Goal: Information Seeking & Learning: Learn about a topic

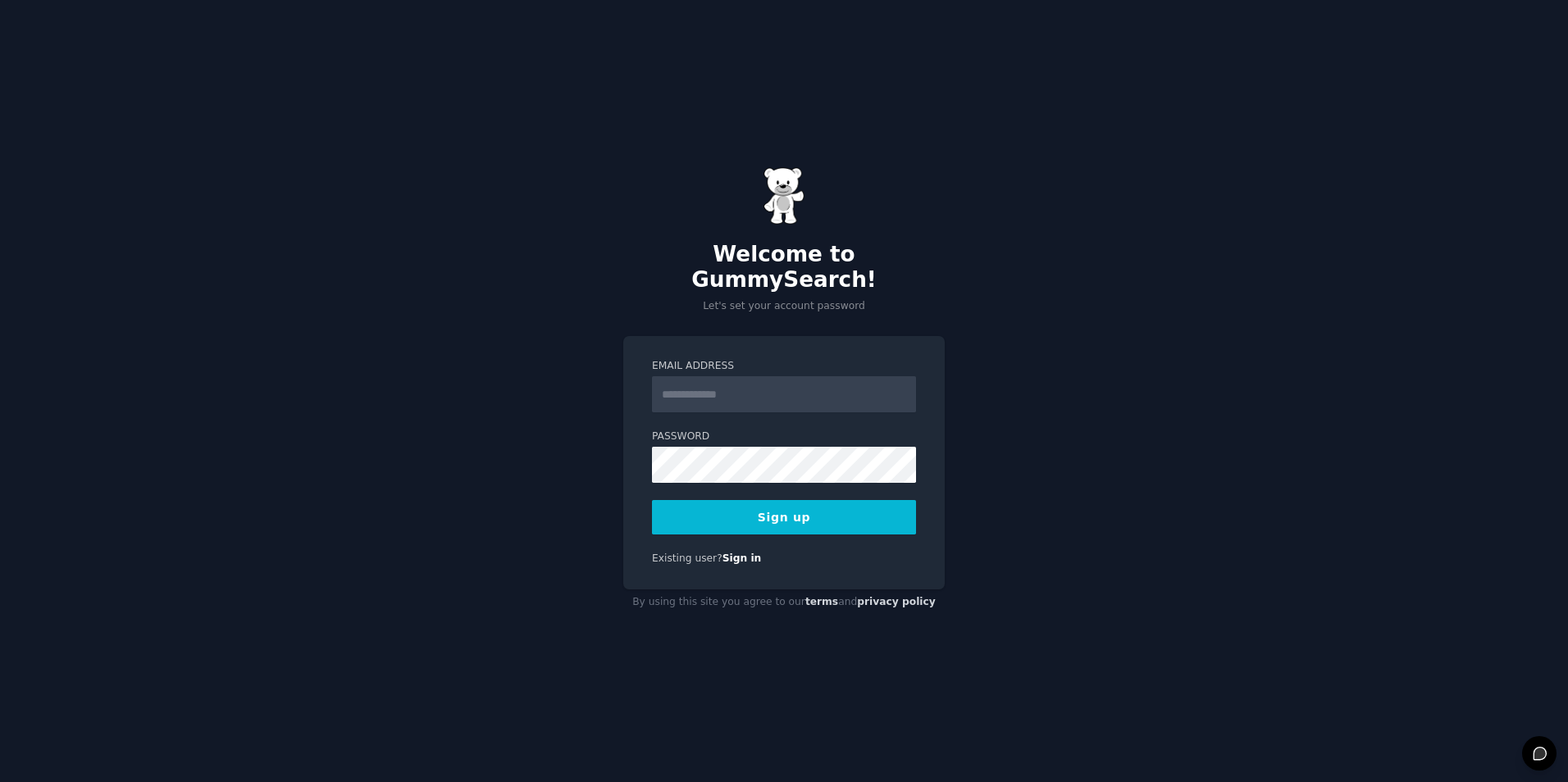
drag, startPoint x: 754, startPoint y: 355, endPoint x: 747, endPoint y: 380, distance: 26.0
click at [752, 359] on label "Email Address" at bounding box center [784, 366] width 264 height 15
click at [752, 376] on input "Email Address" at bounding box center [784, 394] width 264 height 36
click at [747, 380] on input "Email Address" at bounding box center [784, 394] width 264 height 36
type input "**********"
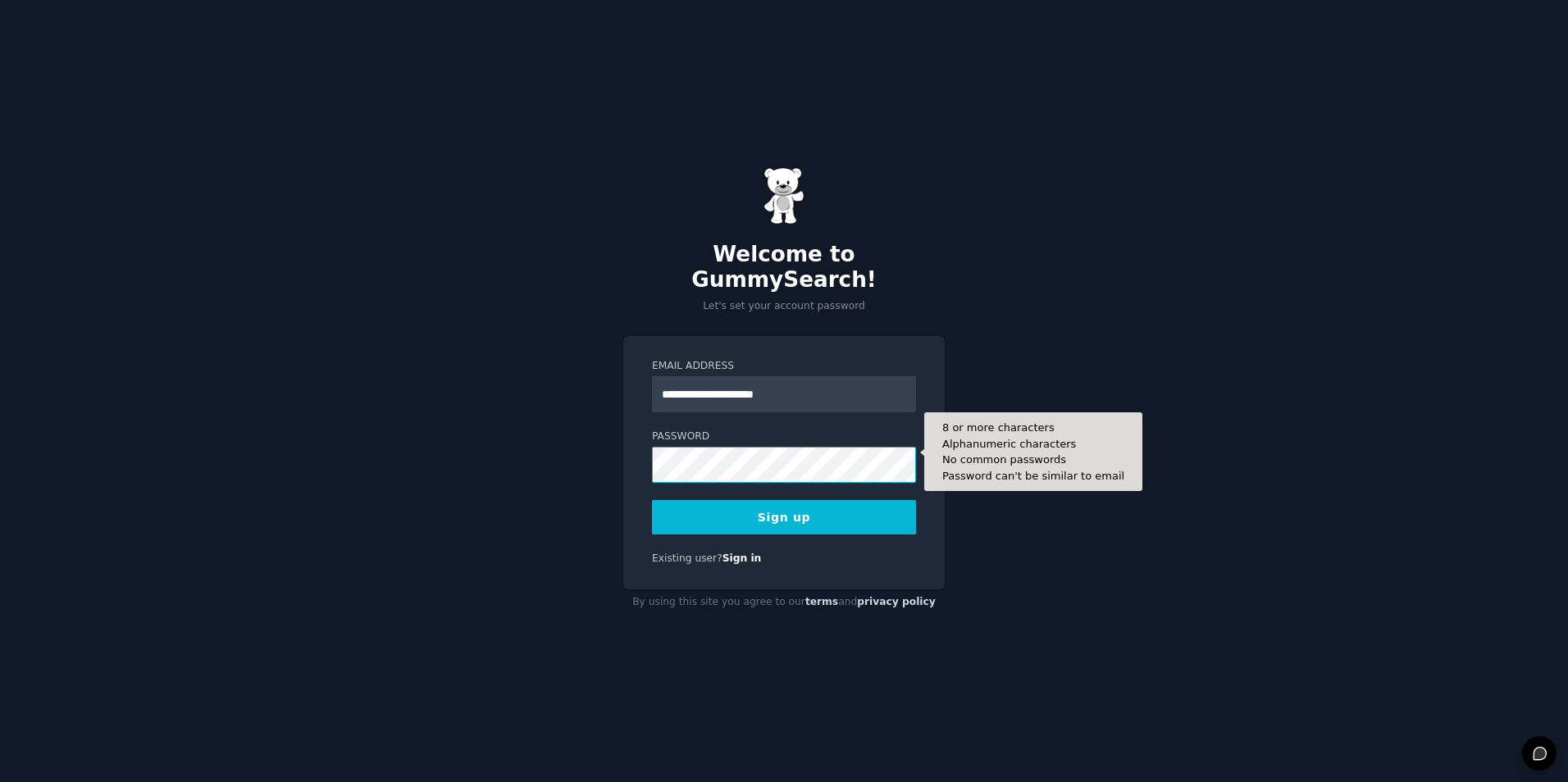
click at [652, 500] on button "Sign up" at bounding box center [784, 517] width 264 height 34
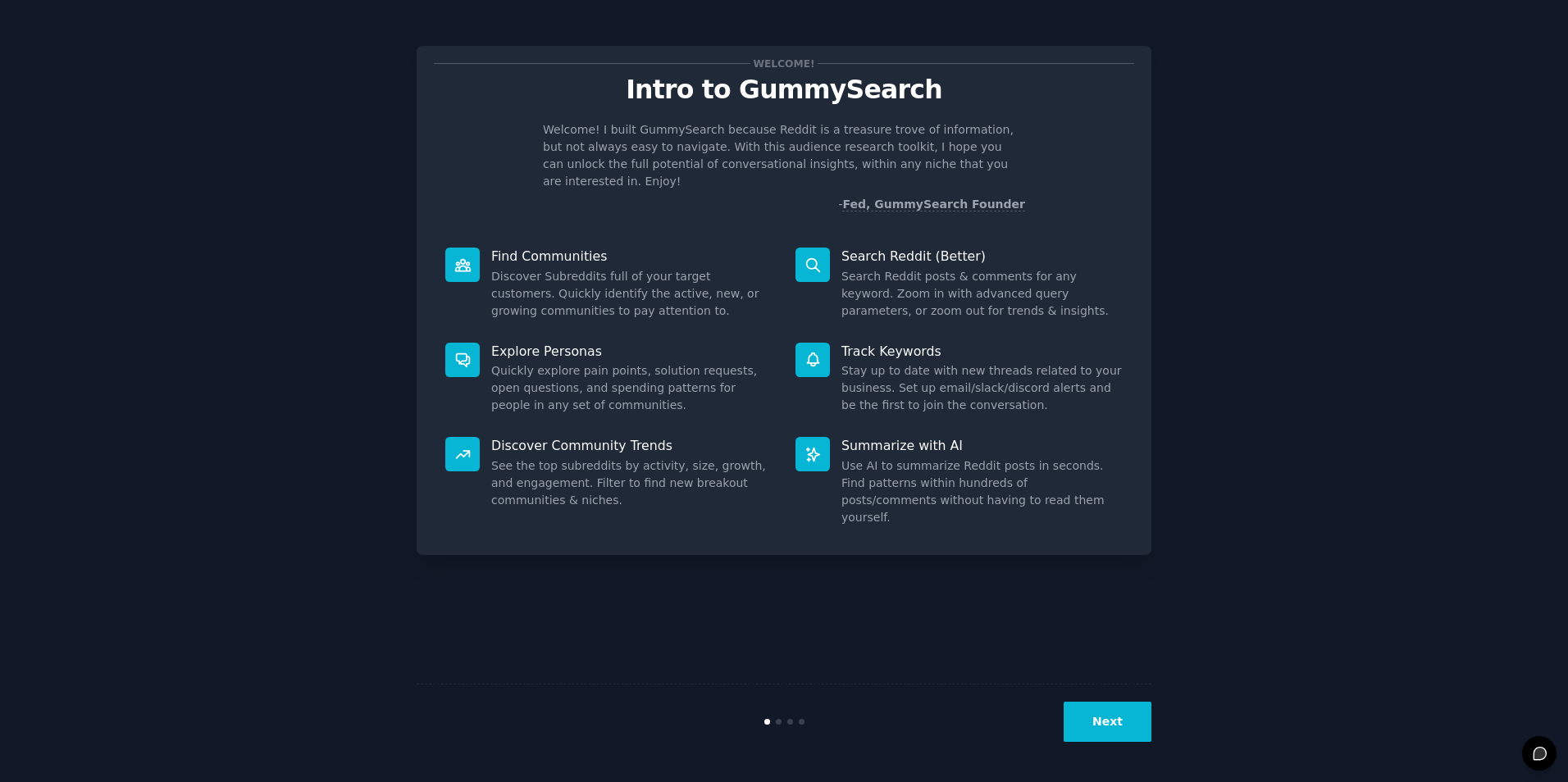
click at [1092, 717] on button "Next" at bounding box center [1107, 721] width 88 height 40
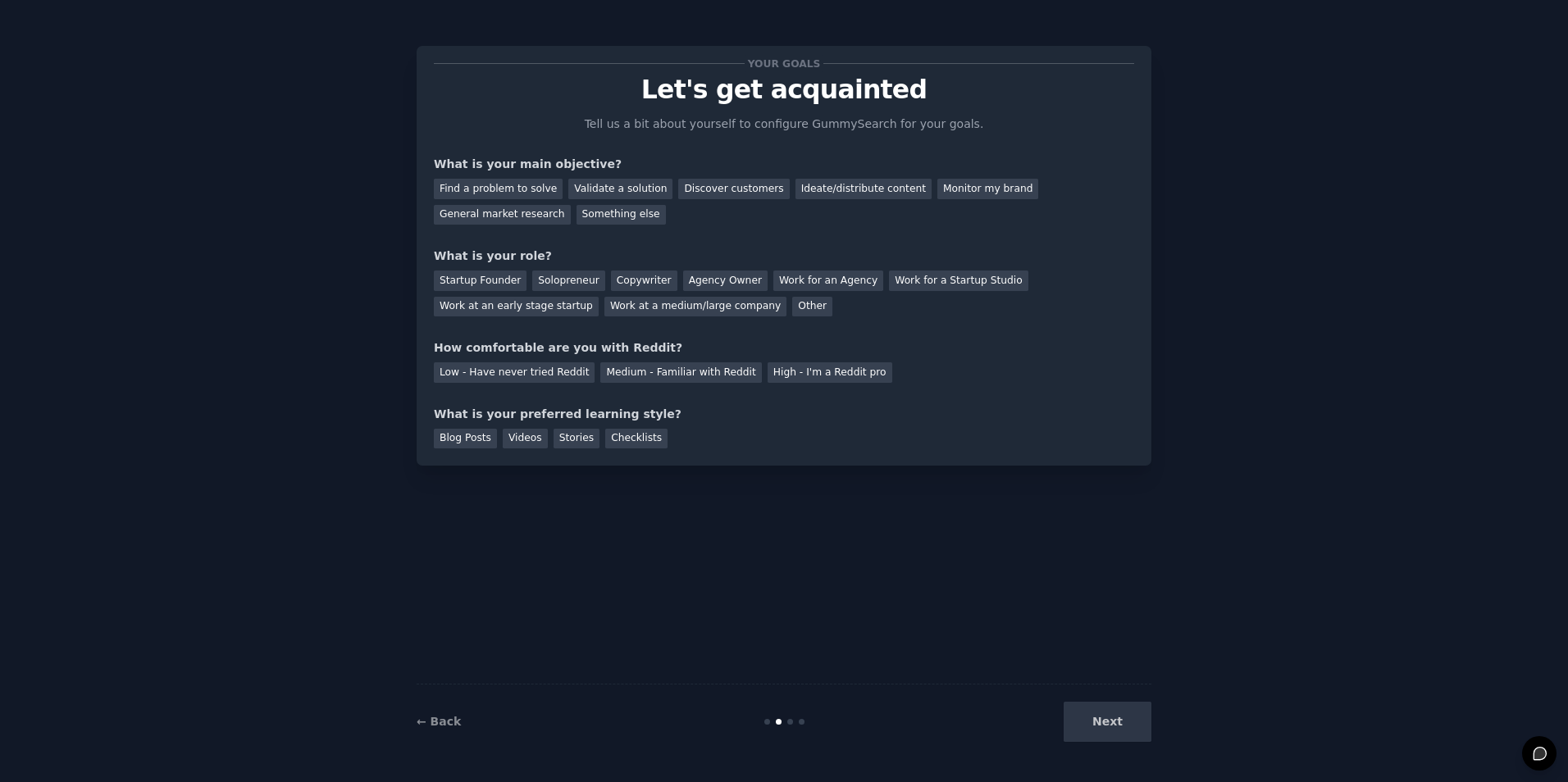
click at [1092, 717] on div "Next" at bounding box center [1028, 721] width 245 height 40
click at [508, 442] on div "Videos" at bounding box center [525, 438] width 45 height 20
click at [574, 444] on div "Stories" at bounding box center [576, 438] width 46 height 20
click at [613, 437] on div "Checklists" at bounding box center [636, 438] width 63 height 20
click at [529, 440] on div "Videos" at bounding box center [525, 438] width 45 height 20
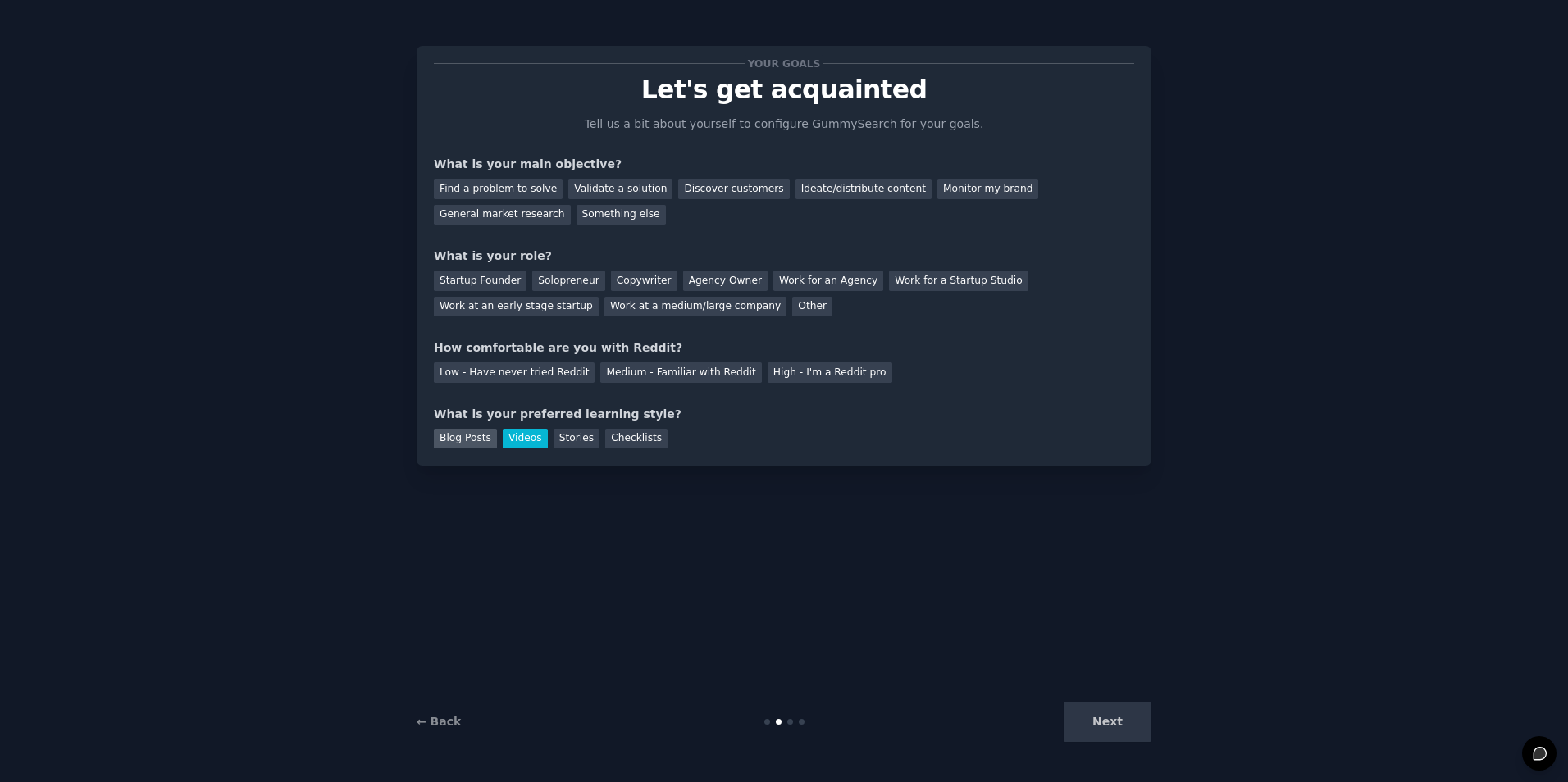
click at [481, 440] on div "Blog Posts" at bounding box center [465, 438] width 63 height 20
drag, startPoint x: 536, startPoint y: 441, endPoint x: 605, endPoint y: 441, distance: 69.0
click at [539, 441] on div "Blog Posts Videos Stories Checklists" at bounding box center [784, 437] width 700 height 27
click at [519, 438] on div "Videos" at bounding box center [525, 438] width 45 height 20
click at [560, 441] on div "Stories" at bounding box center [576, 438] width 46 height 20
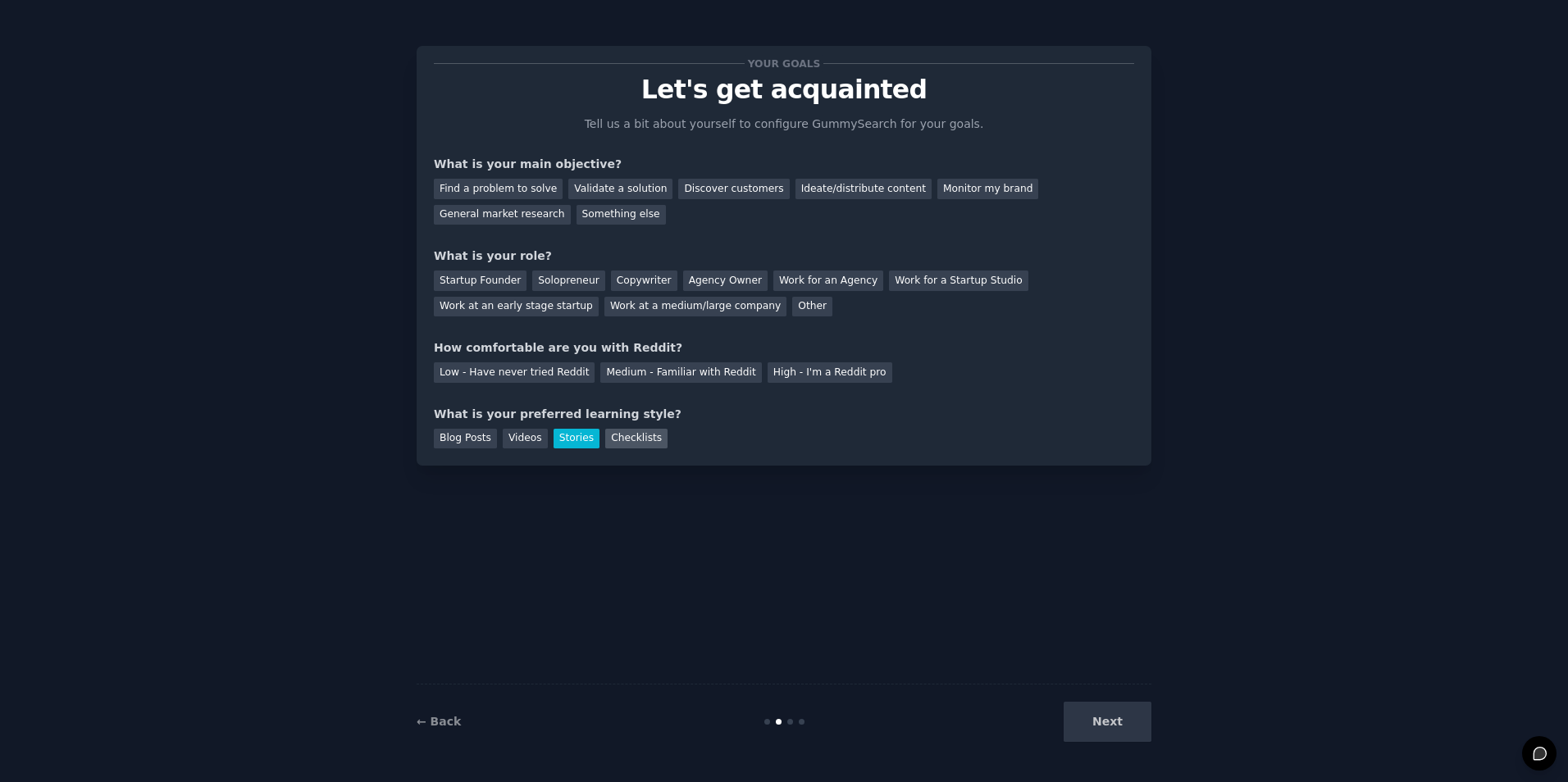
click at [607, 437] on div "Checklists" at bounding box center [636, 438] width 63 height 20
click at [503, 181] on div "Find a problem to solve" at bounding box center [499, 188] width 129 height 20
click at [792, 311] on div "Other" at bounding box center [811, 307] width 40 height 20
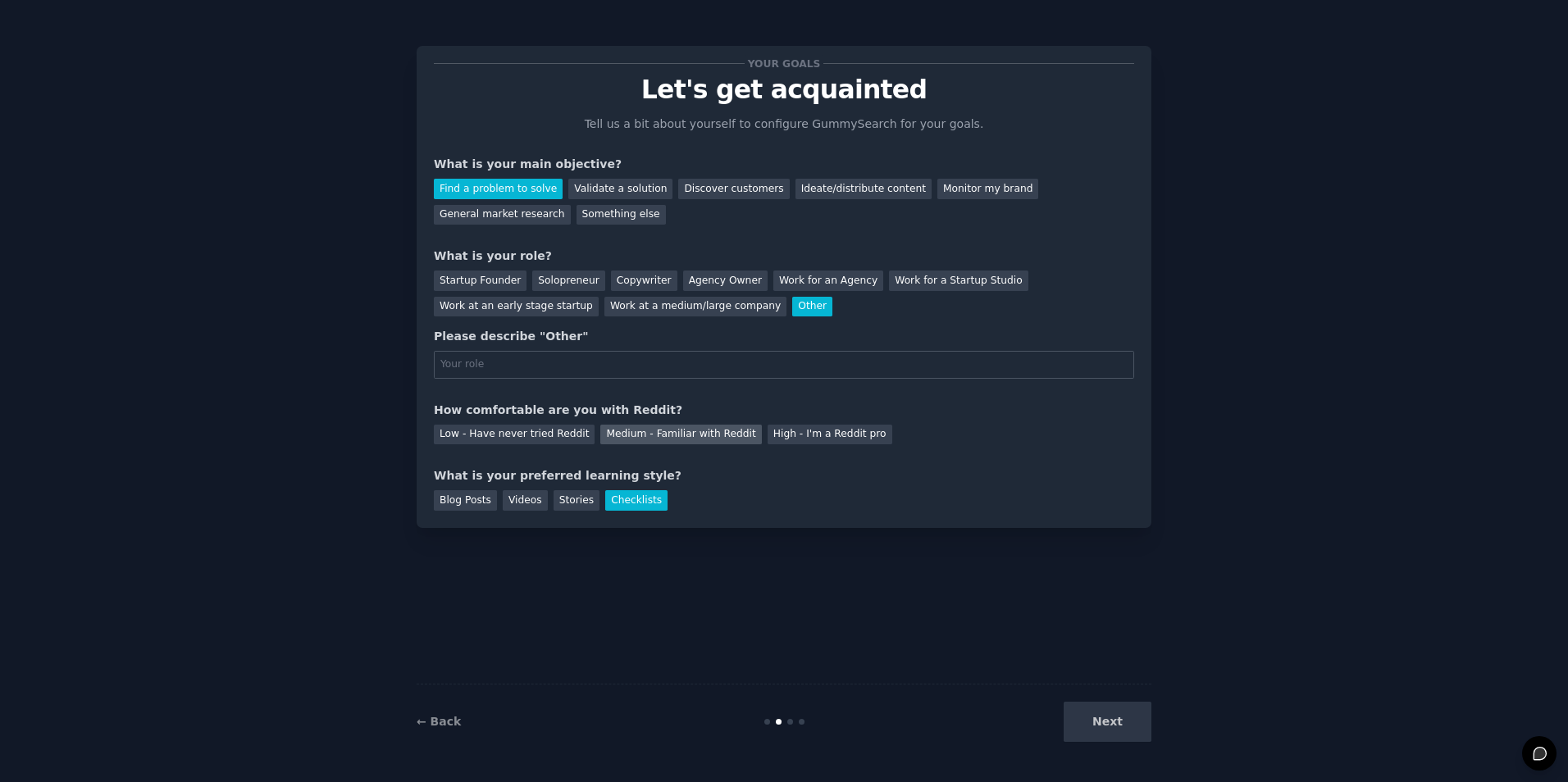
click at [643, 427] on div "Medium - Familiar with Reddit" at bounding box center [681, 435] width 161 height 20
drag, startPoint x: 468, startPoint y: 507, endPoint x: 516, endPoint y: 520, distance: 49.7
click at [469, 508] on div "Blog Posts" at bounding box center [465, 500] width 63 height 20
click at [532, 503] on div "Videos" at bounding box center [525, 500] width 45 height 20
click at [558, 505] on div "Stories" at bounding box center [576, 500] width 46 height 20
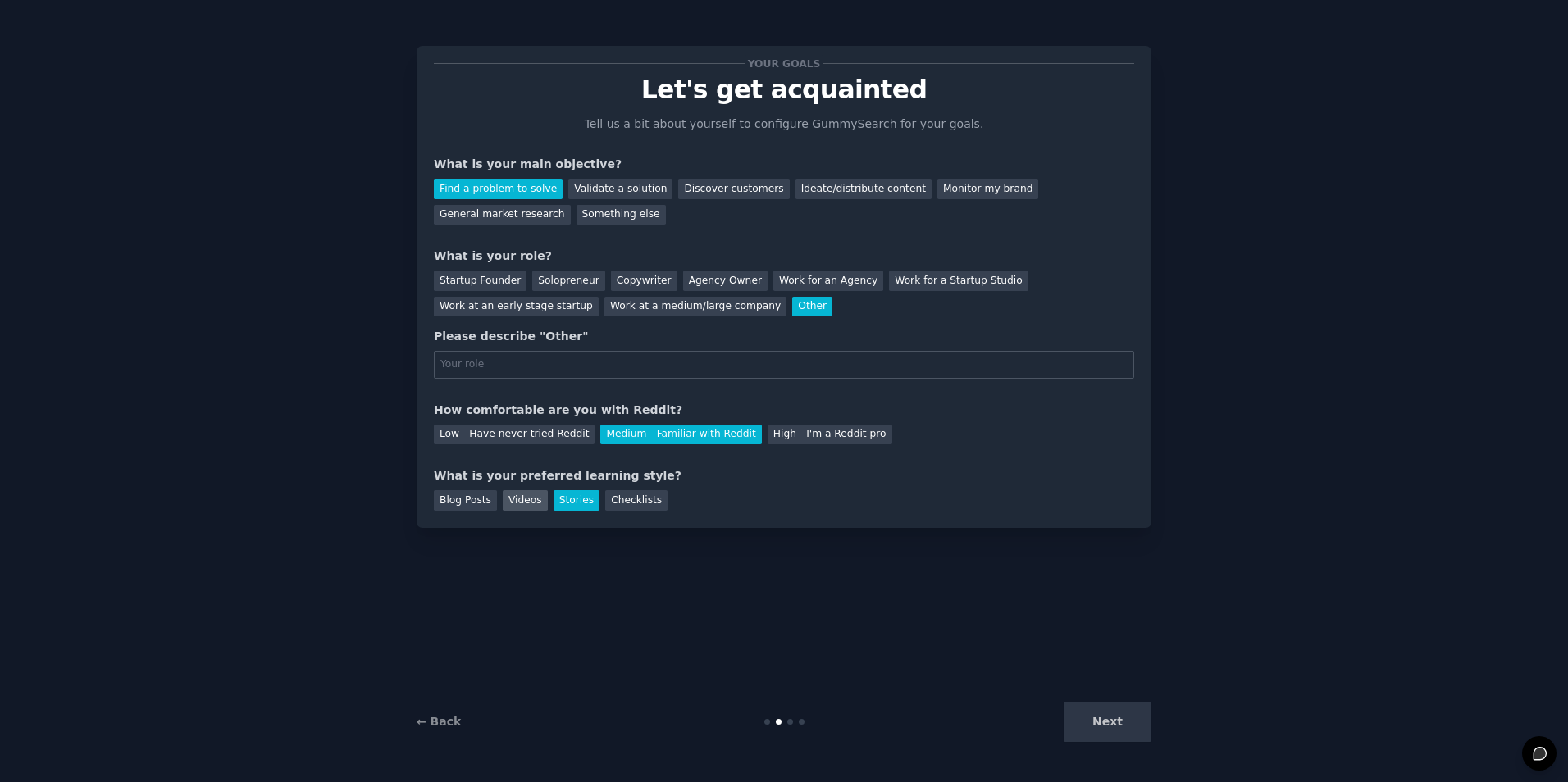
click at [509, 497] on div "Videos" at bounding box center [525, 500] width 45 height 20
click at [1103, 720] on div "Next" at bounding box center [1028, 721] width 245 height 40
click at [466, 494] on div "Blog Posts" at bounding box center [465, 500] width 63 height 20
click at [525, 365] on input "text" at bounding box center [784, 365] width 700 height 28
click at [1104, 726] on button "Next" at bounding box center [1107, 721] width 88 height 40
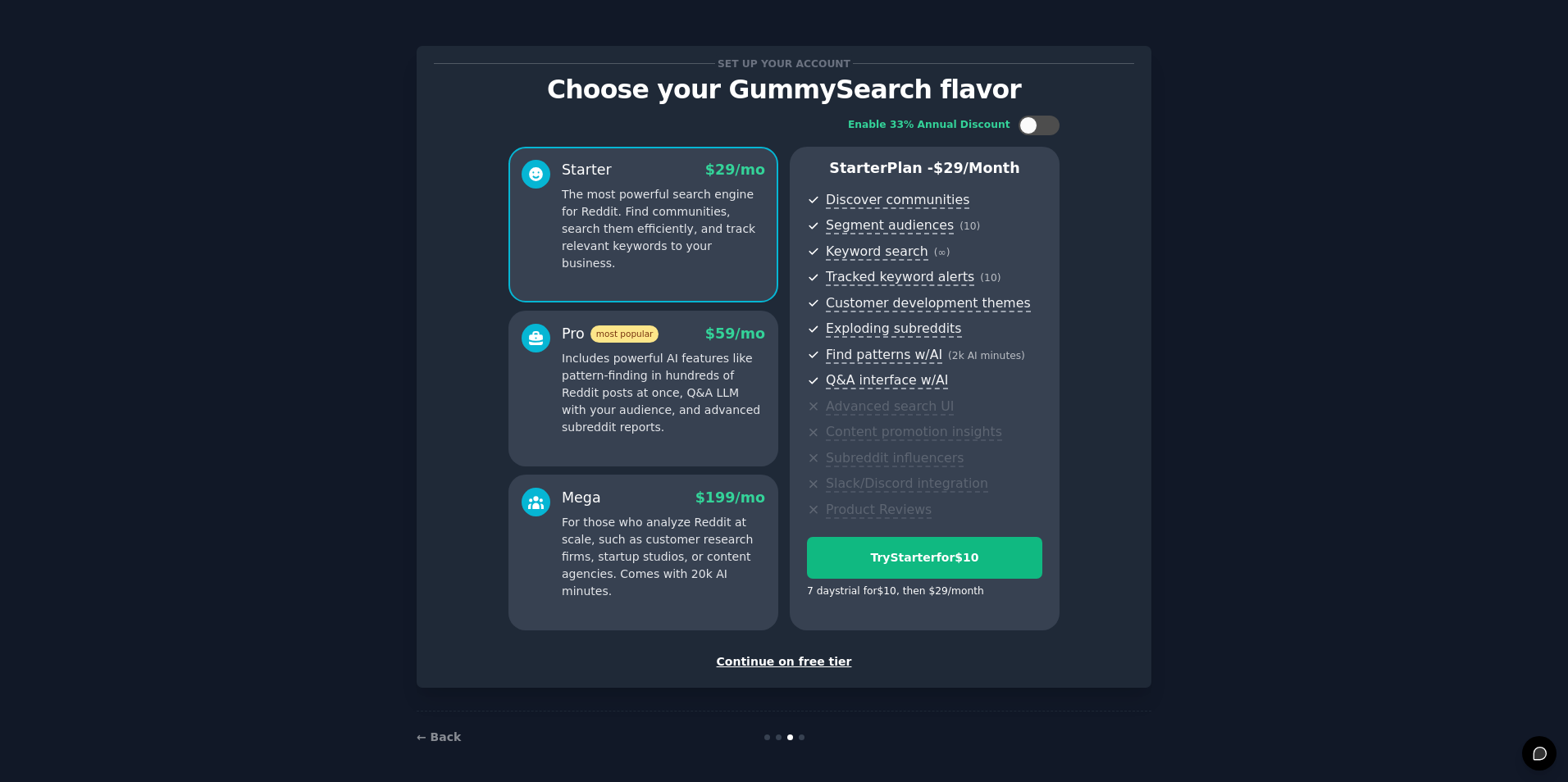
click at [780, 660] on div "Continue on free tier" at bounding box center [784, 661] width 700 height 17
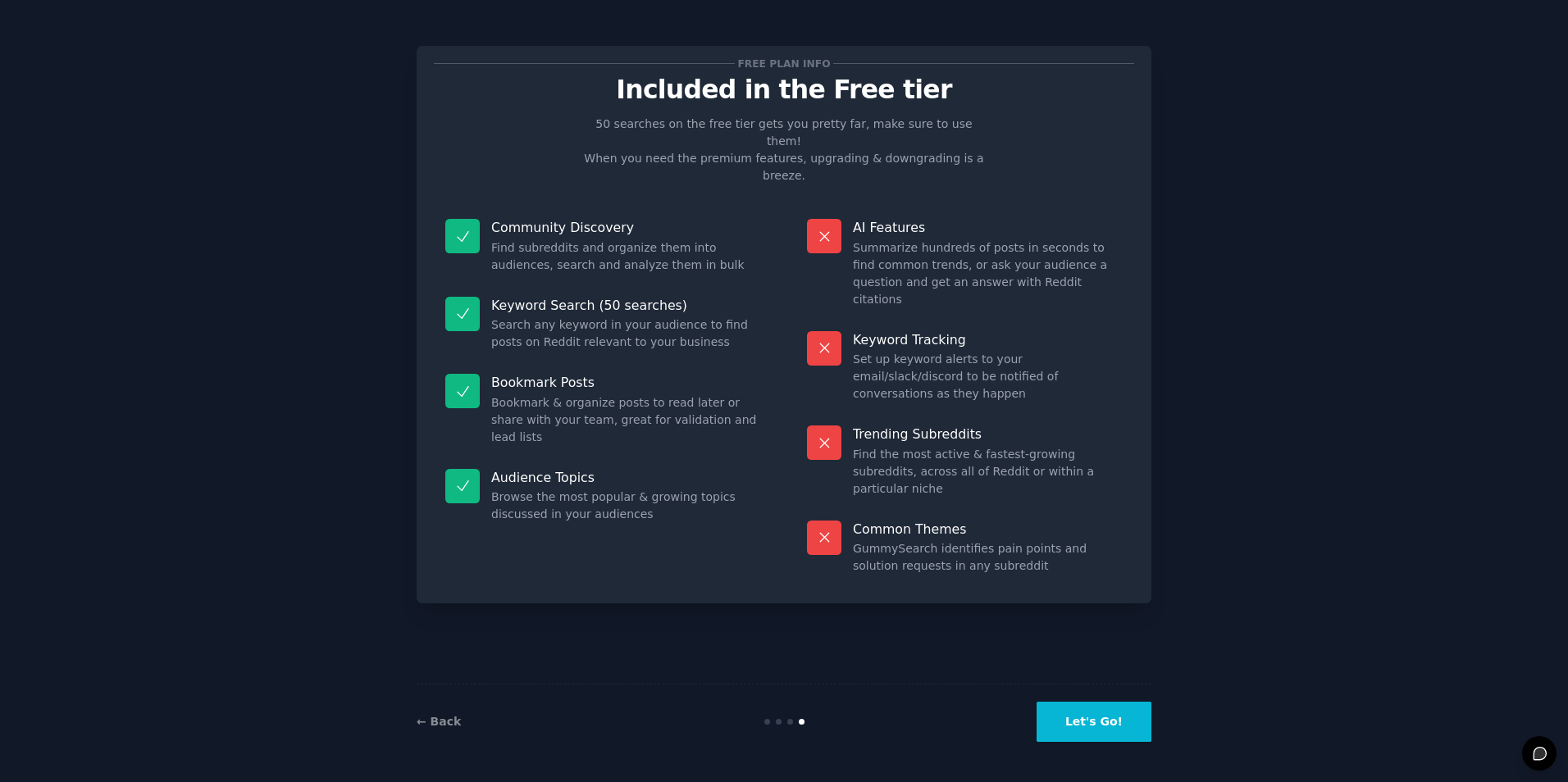
click at [425, 730] on div "← Back" at bounding box center [538, 721] width 245 height 17
click at [429, 721] on link "← Back" at bounding box center [438, 721] width 44 height 13
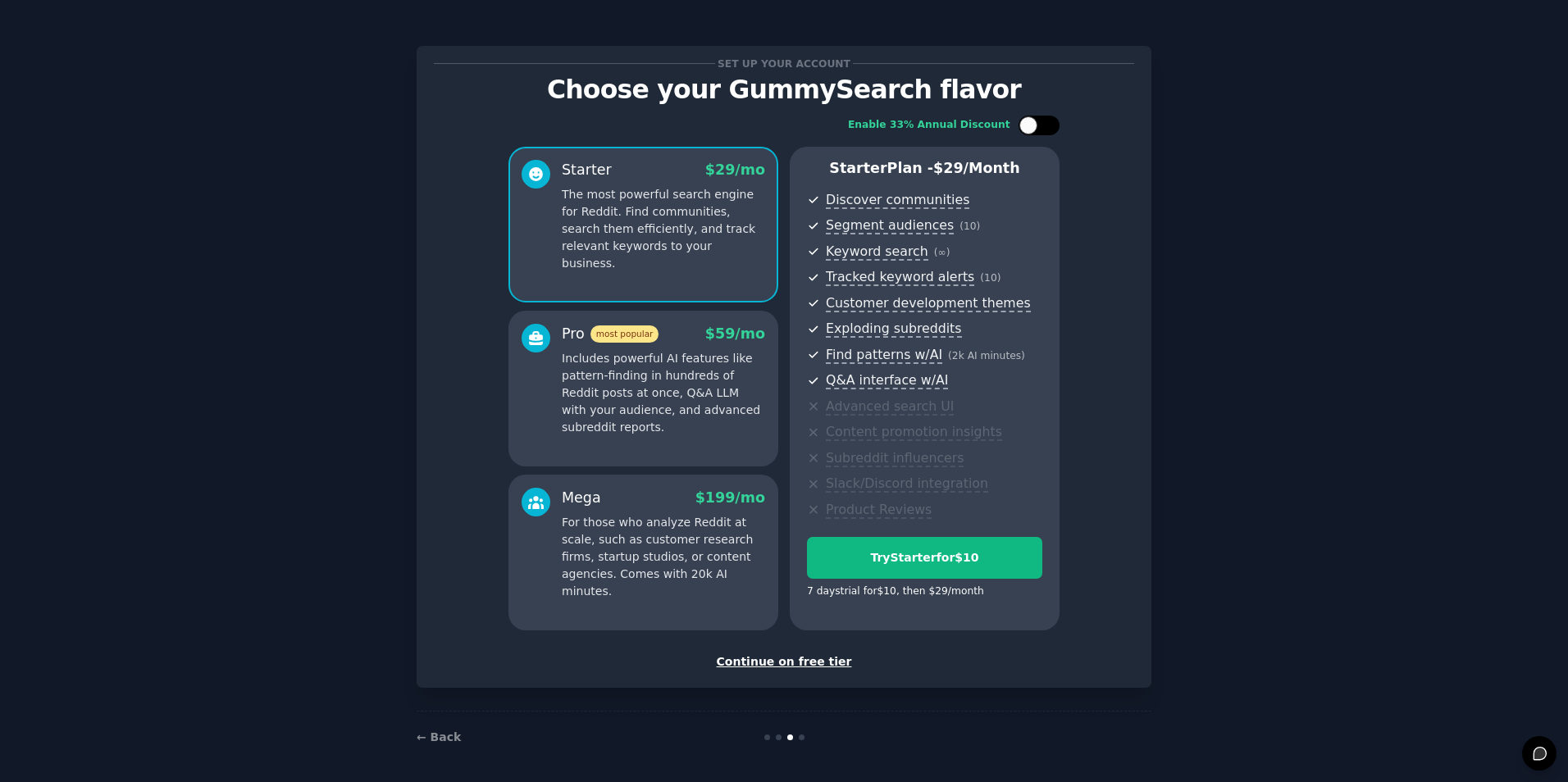
click at [1050, 125] on div at bounding box center [1039, 125] width 41 height 19
click at [1030, 122] on icon at bounding box center [1030, 125] width 9 height 9
checkbox input "false"
click at [788, 664] on div "Continue on free tier" at bounding box center [784, 661] width 700 height 17
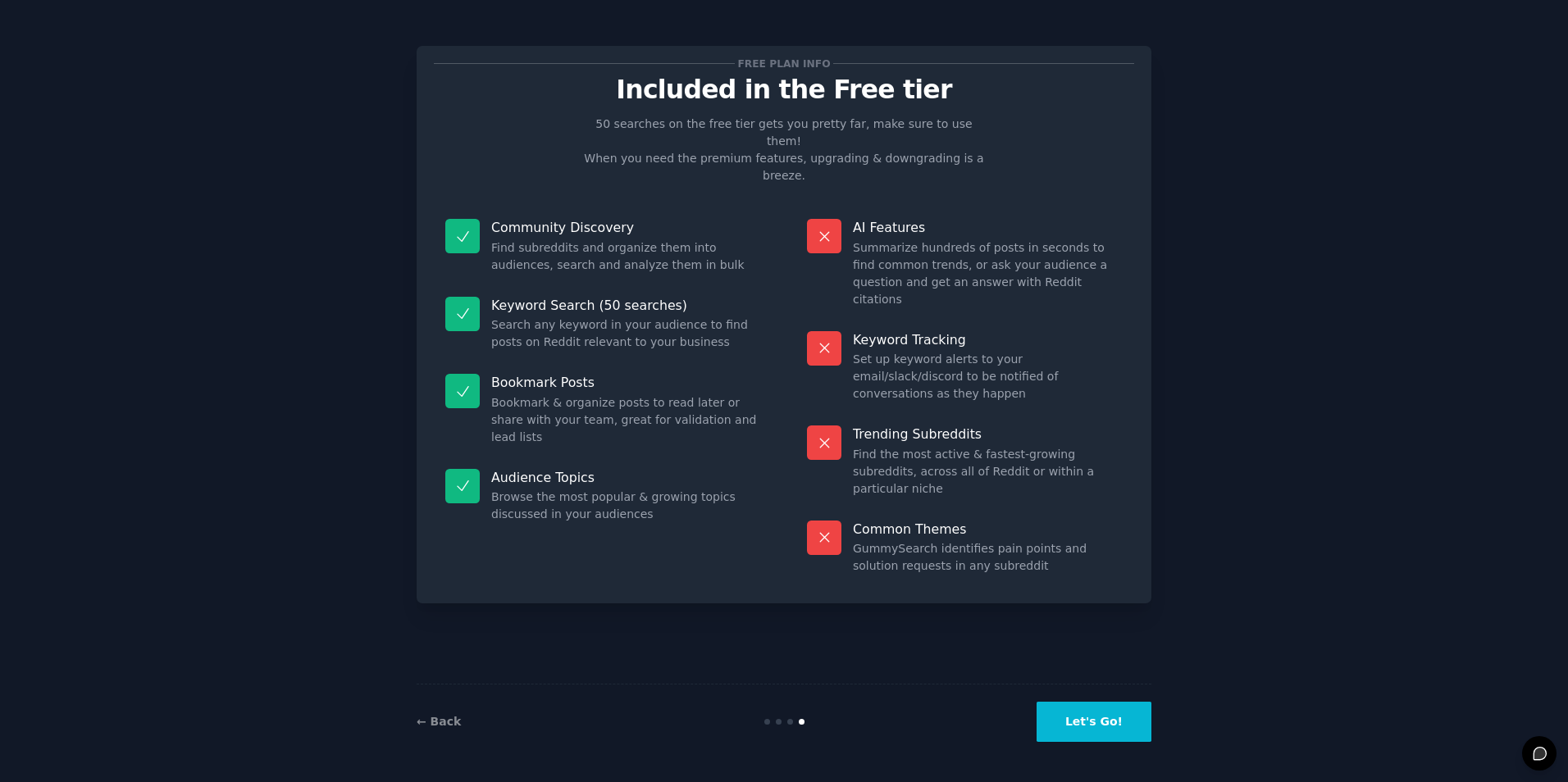
click at [1102, 720] on button "Let's Go!" at bounding box center [1094, 721] width 115 height 40
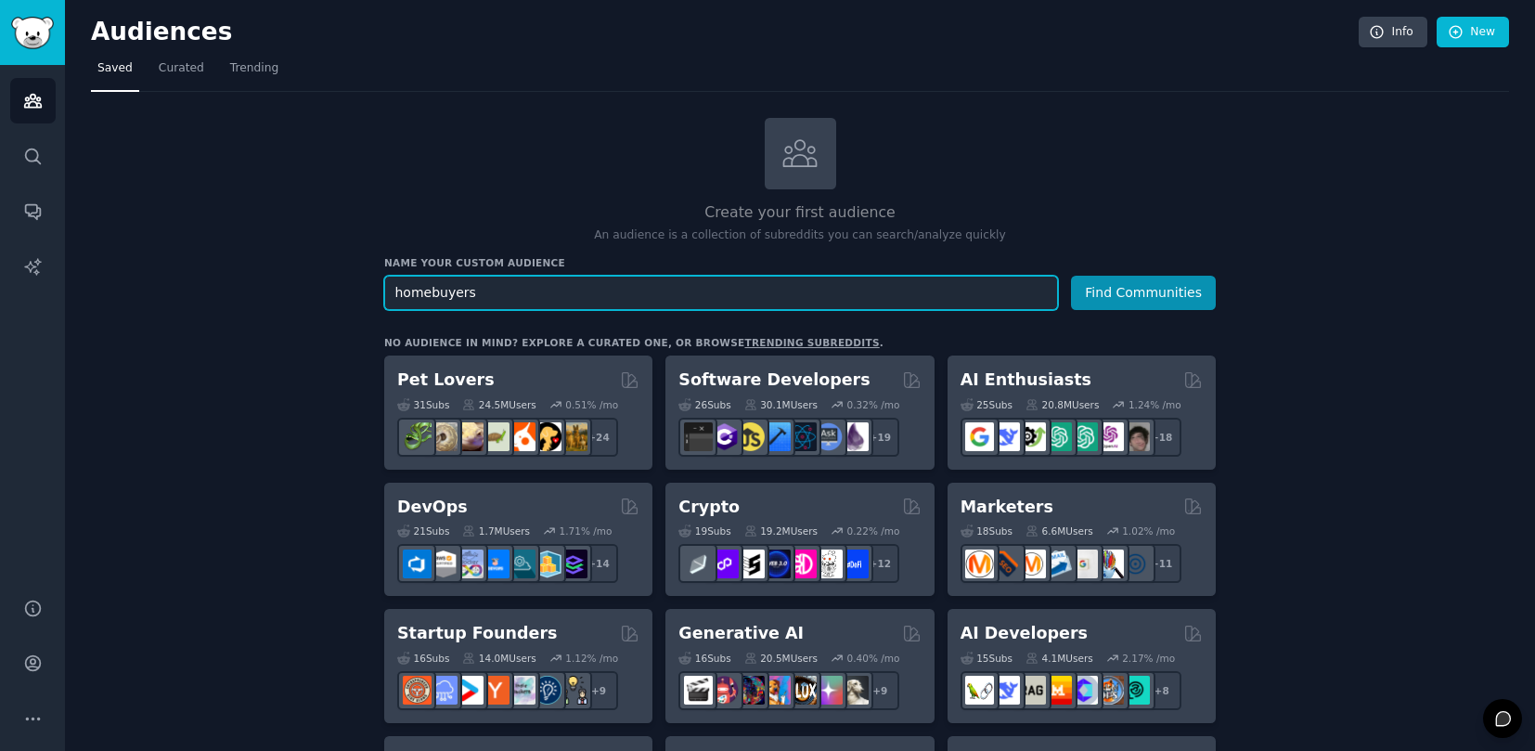
type input "homebuyers"
click at [1071, 276] on button "Find Communities" at bounding box center [1143, 293] width 145 height 34
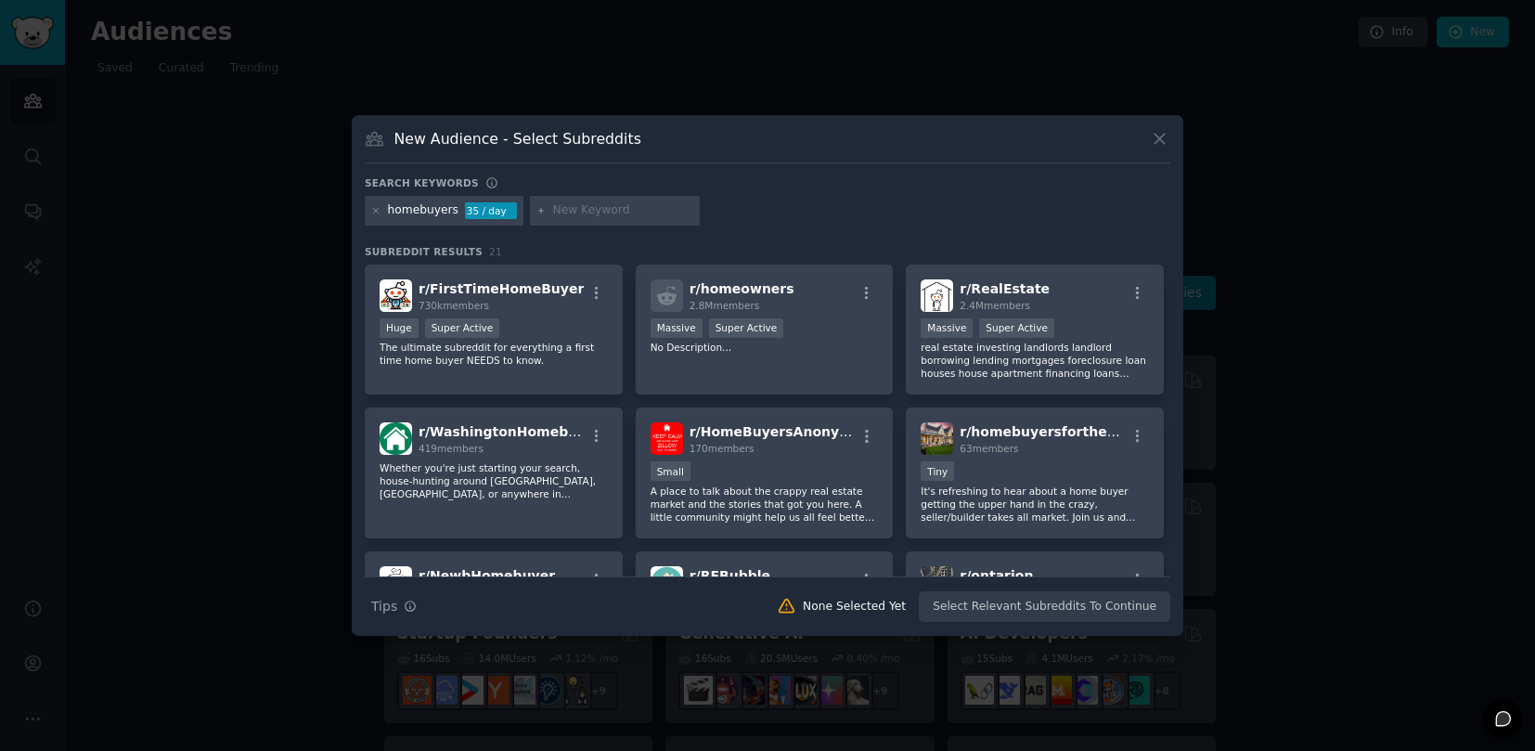
click at [600, 212] on input "text" at bounding box center [622, 210] width 141 height 17
type input "[US_STATE]"
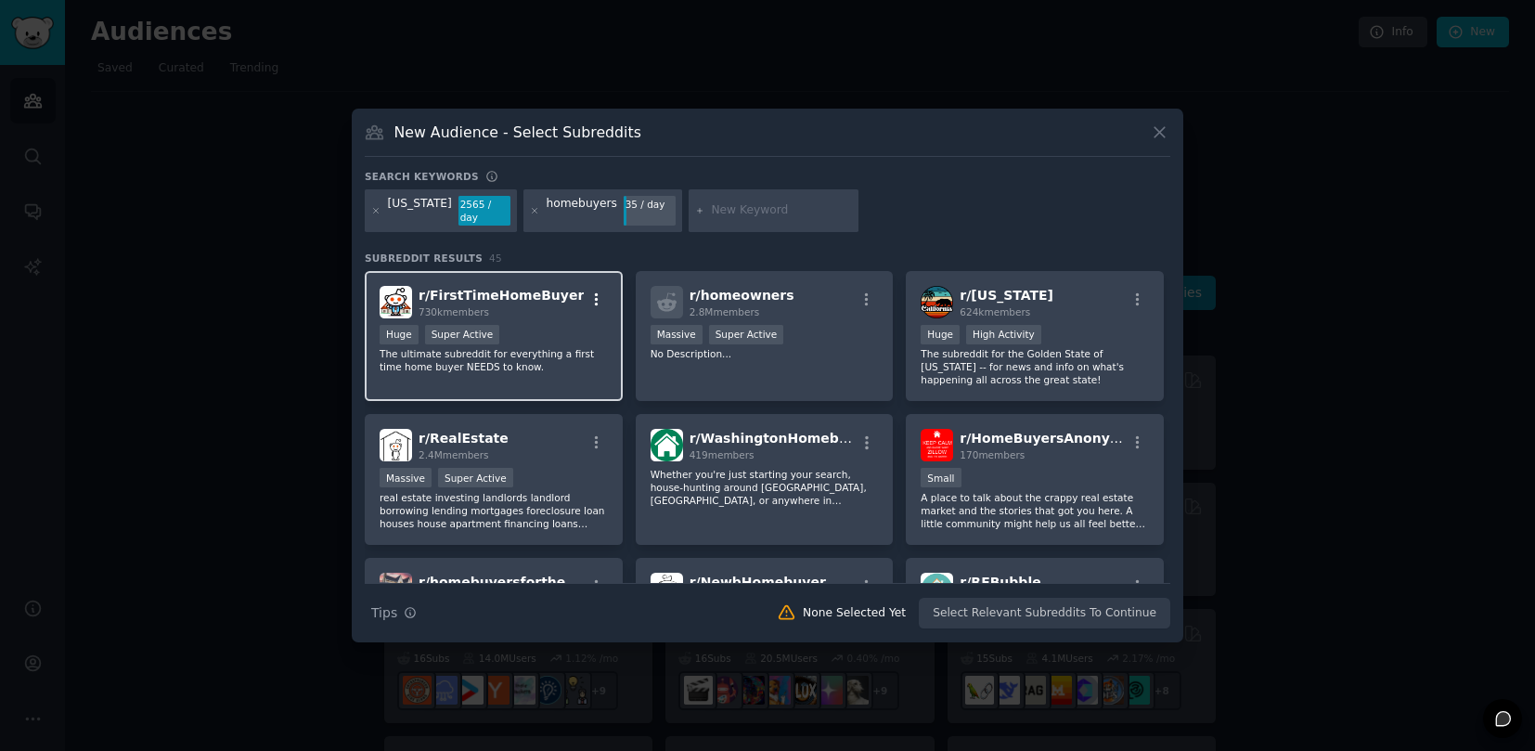
click at [597, 291] on icon "button" at bounding box center [596, 299] width 17 height 17
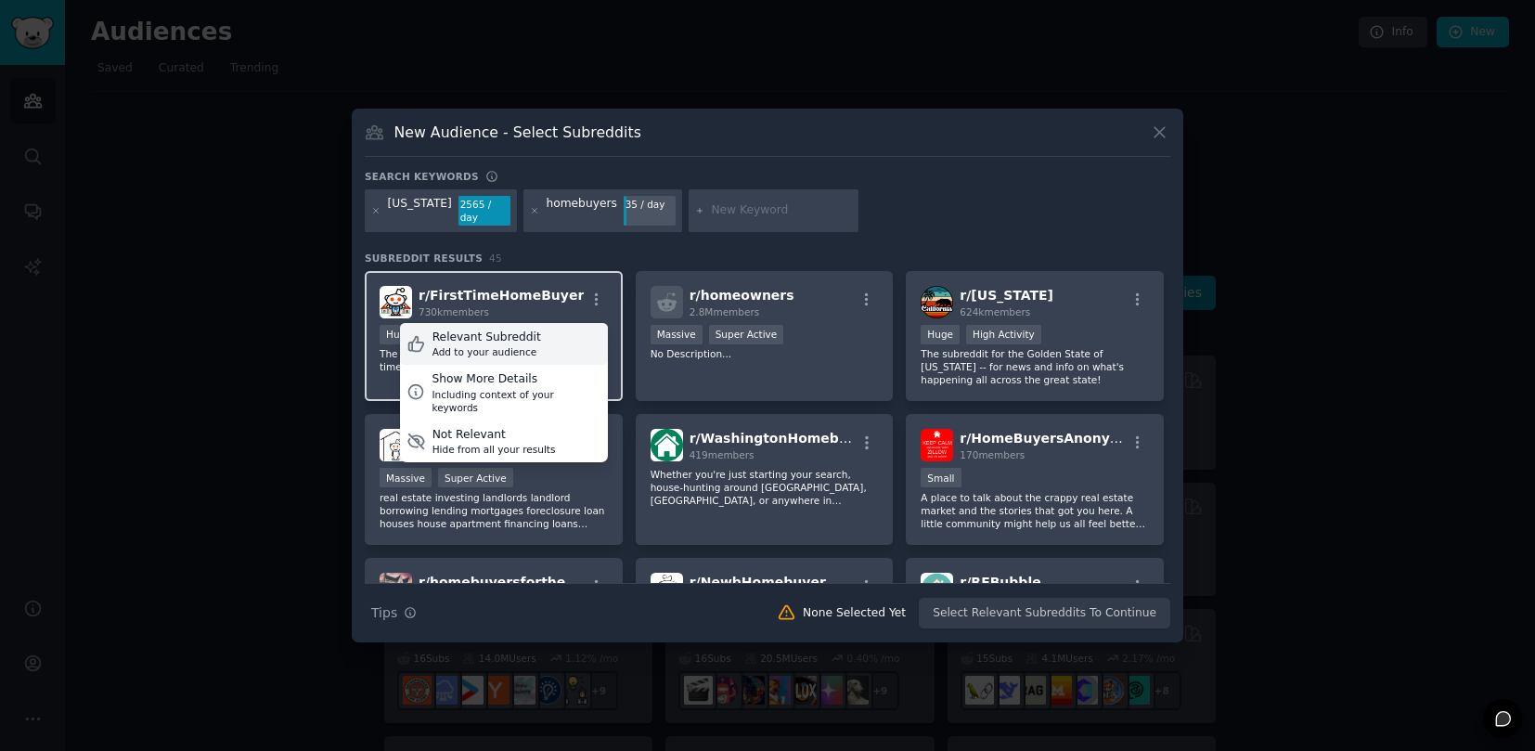
click at [578, 335] on div "Relevant Subreddit Add to your audience" at bounding box center [504, 344] width 208 height 43
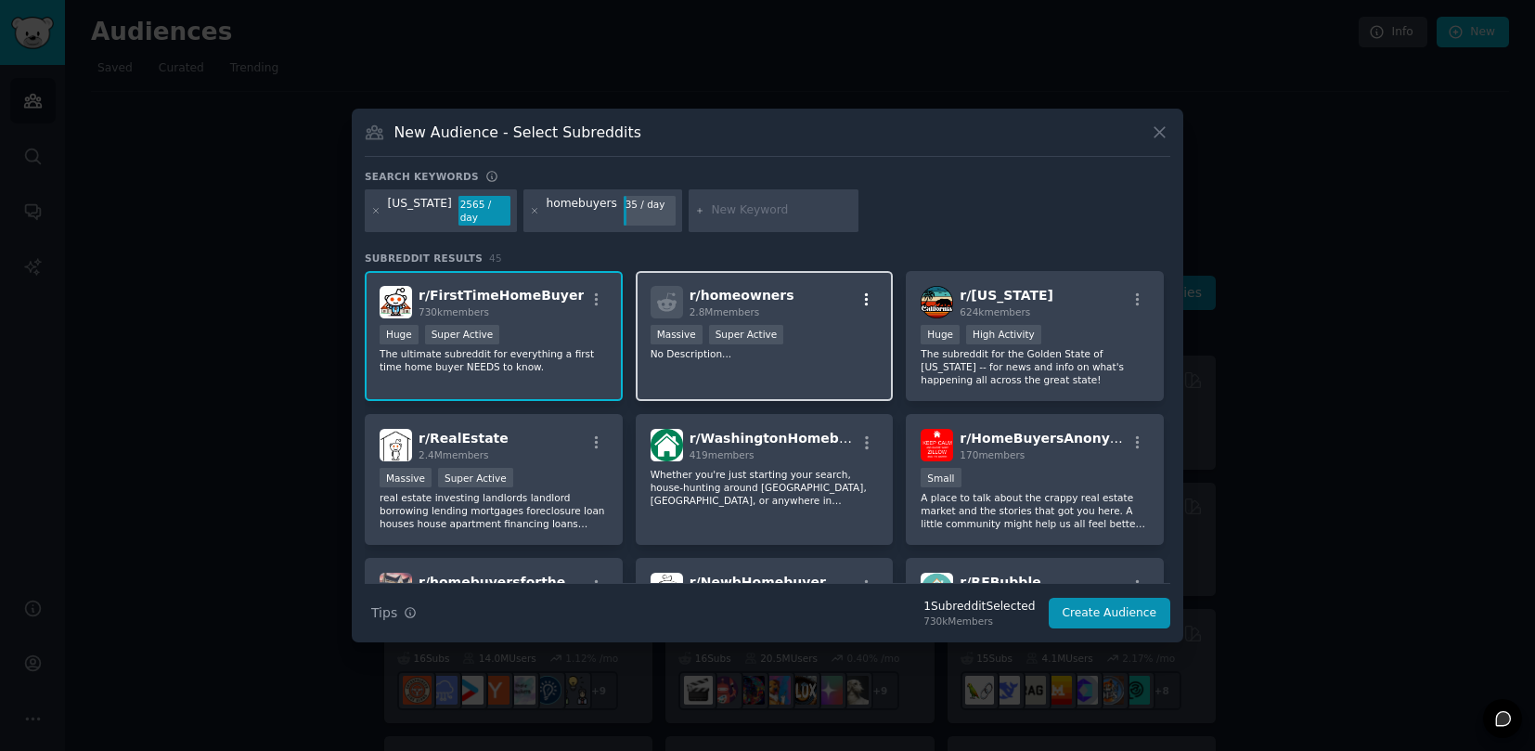
click at [867, 293] on icon "button" at bounding box center [866, 299] width 17 height 17
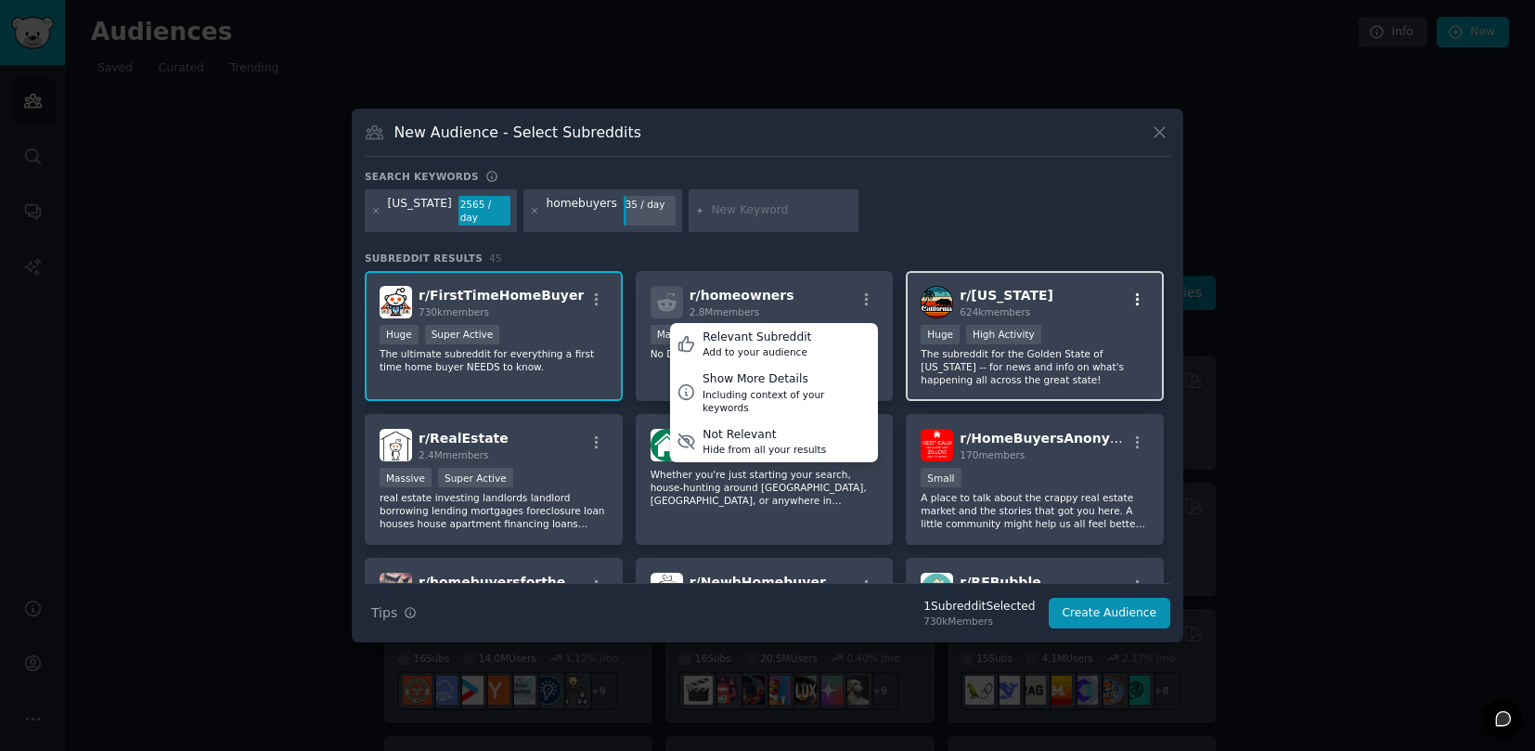
click at [1135, 294] on icon "button" at bounding box center [1137, 299] width 17 height 17
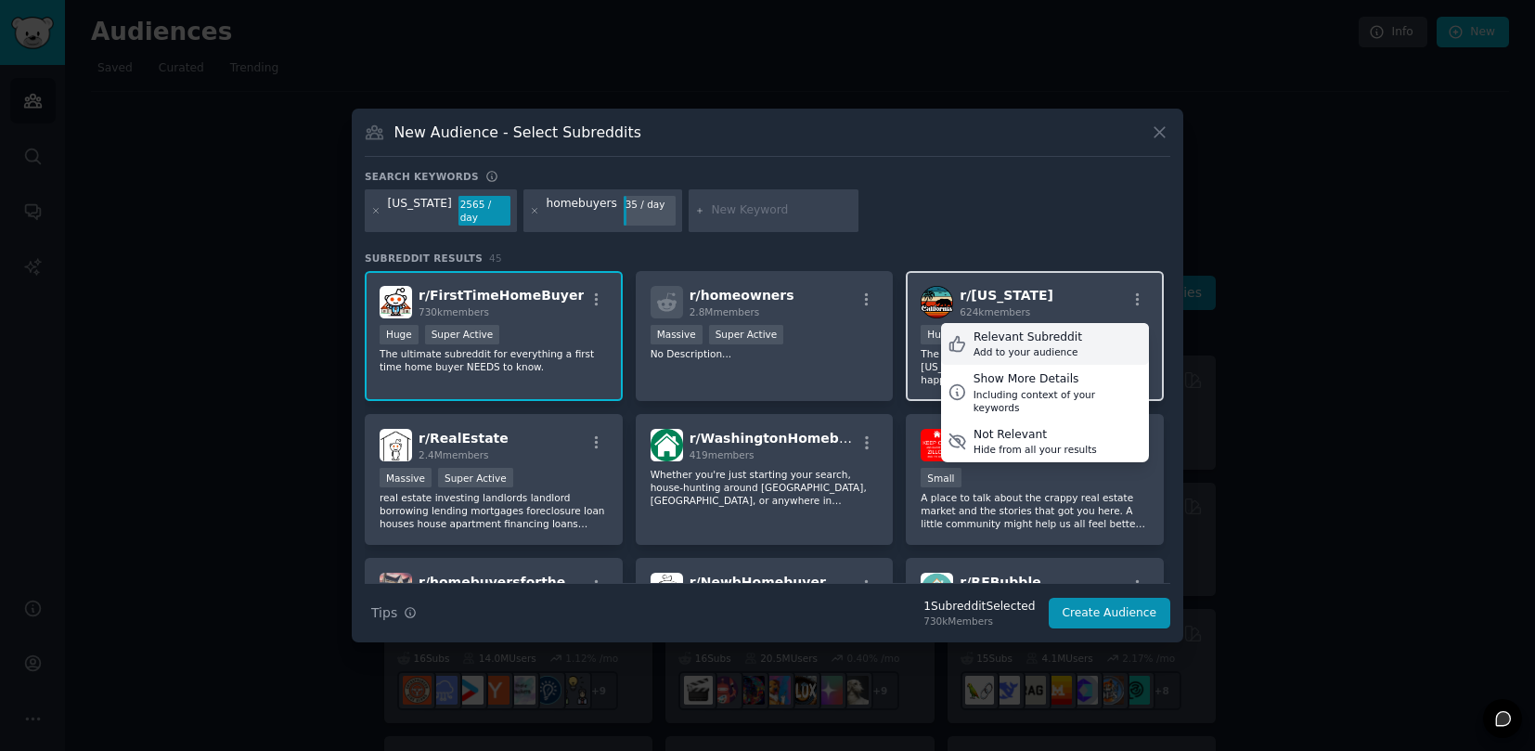
click at [1072, 328] on div "Relevant Subreddit Add to your audience" at bounding box center [1045, 344] width 208 height 43
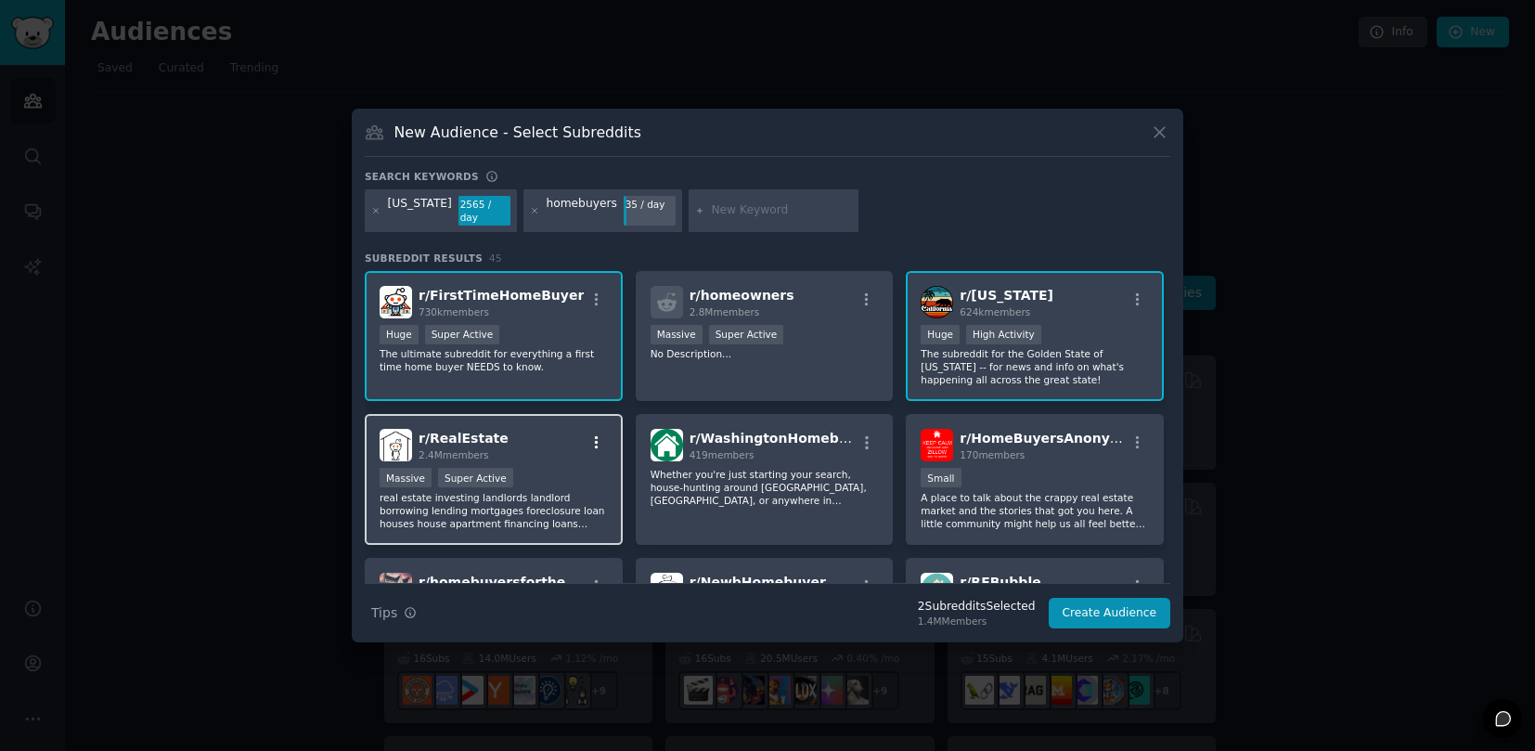
click at [595, 439] on icon "button" at bounding box center [596, 442] width 17 height 17
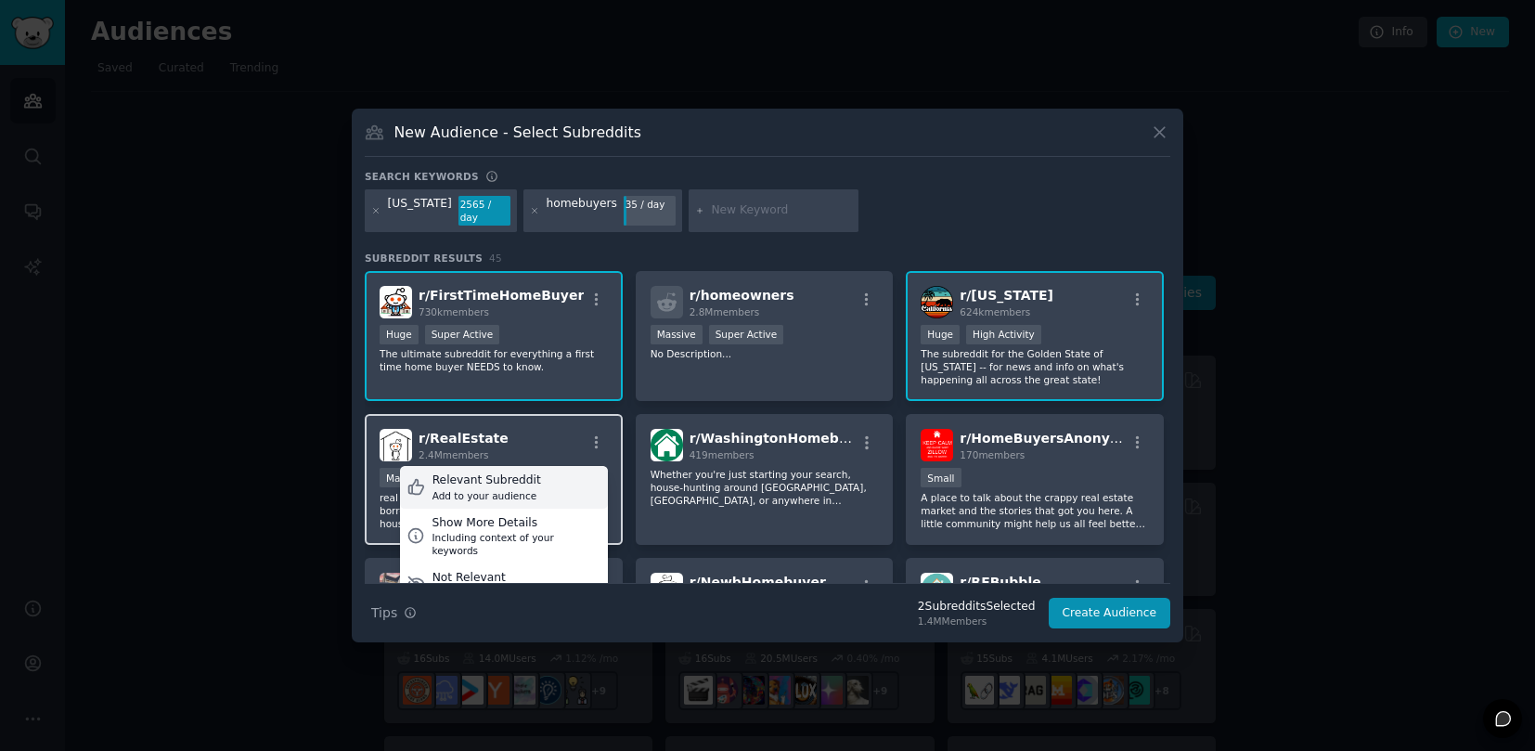
click at [557, 476] on div "Relevant Subreddit Add to your audience" at bounding box center [504, 487] width 208 height 43
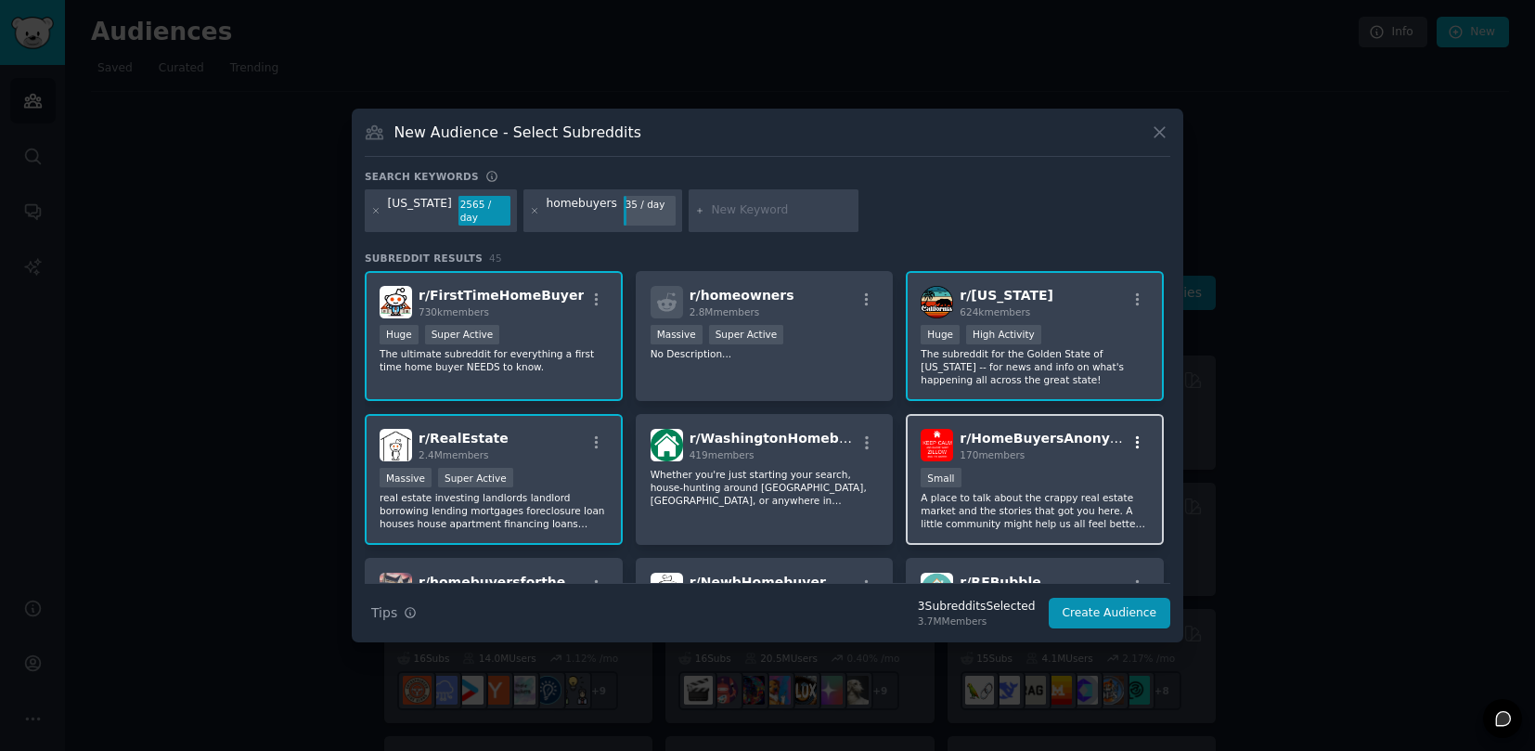
click at [1136, 434] on icon "button" at bounding box center [1137, 442] width 17 height 17
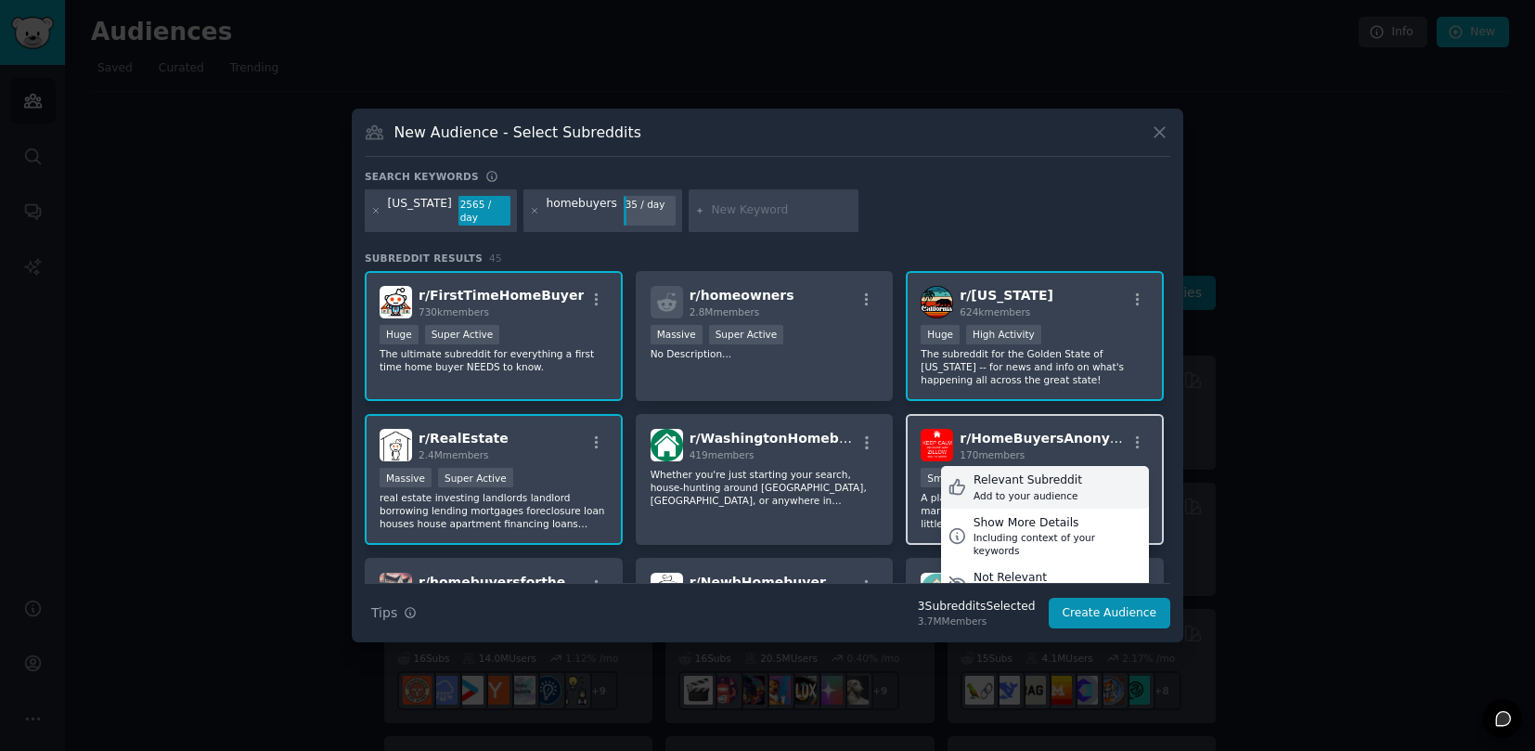
click at [1103, 474] on div "Relevant Subreddit Add to your audience" at bounding box center [1045, 487] width 208 height 43
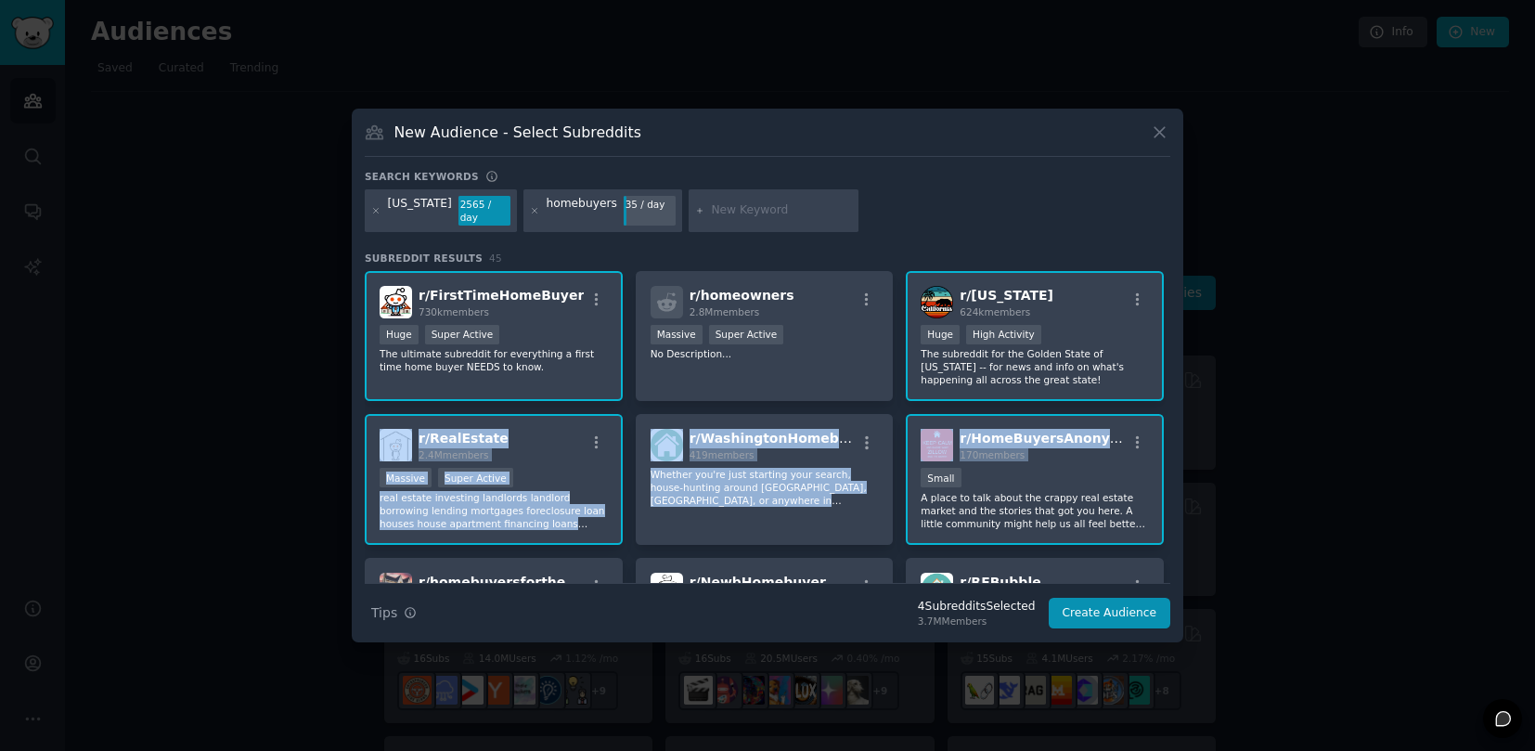
drag, startPoint x: 1163, startPoint y: 397, endPoint x: 1166, endPoint y: 443, distance: 45.5
click at [1166, 443] on div "r/ FirstTimeHomeBuyer 730k members Huge Super Active The ultimate subreddit for…" at bounding box center [767, 427] width 805 height 312
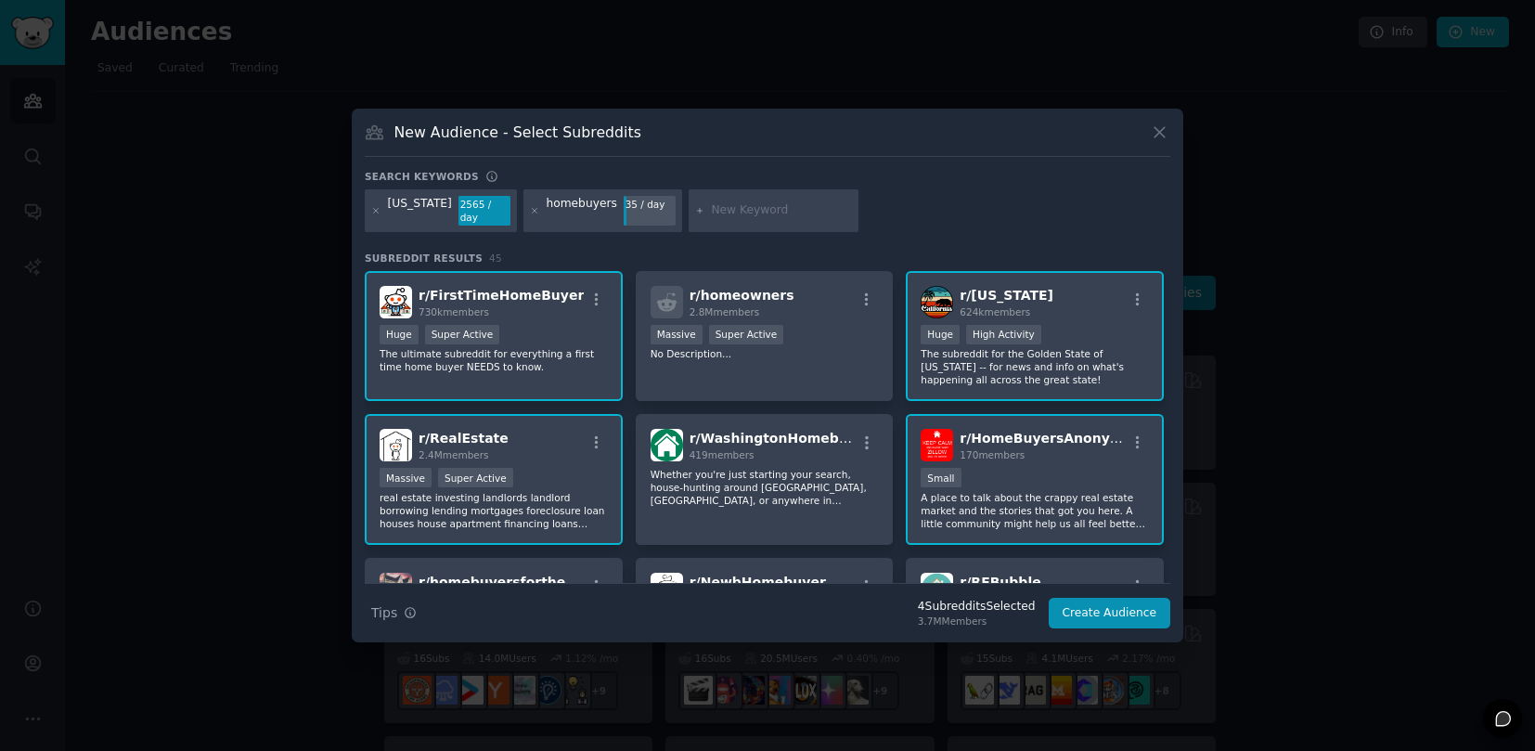
click at [762, 217] on input "text" at bounding box center [781, 210] width 141 height 17
type input "mortgage"
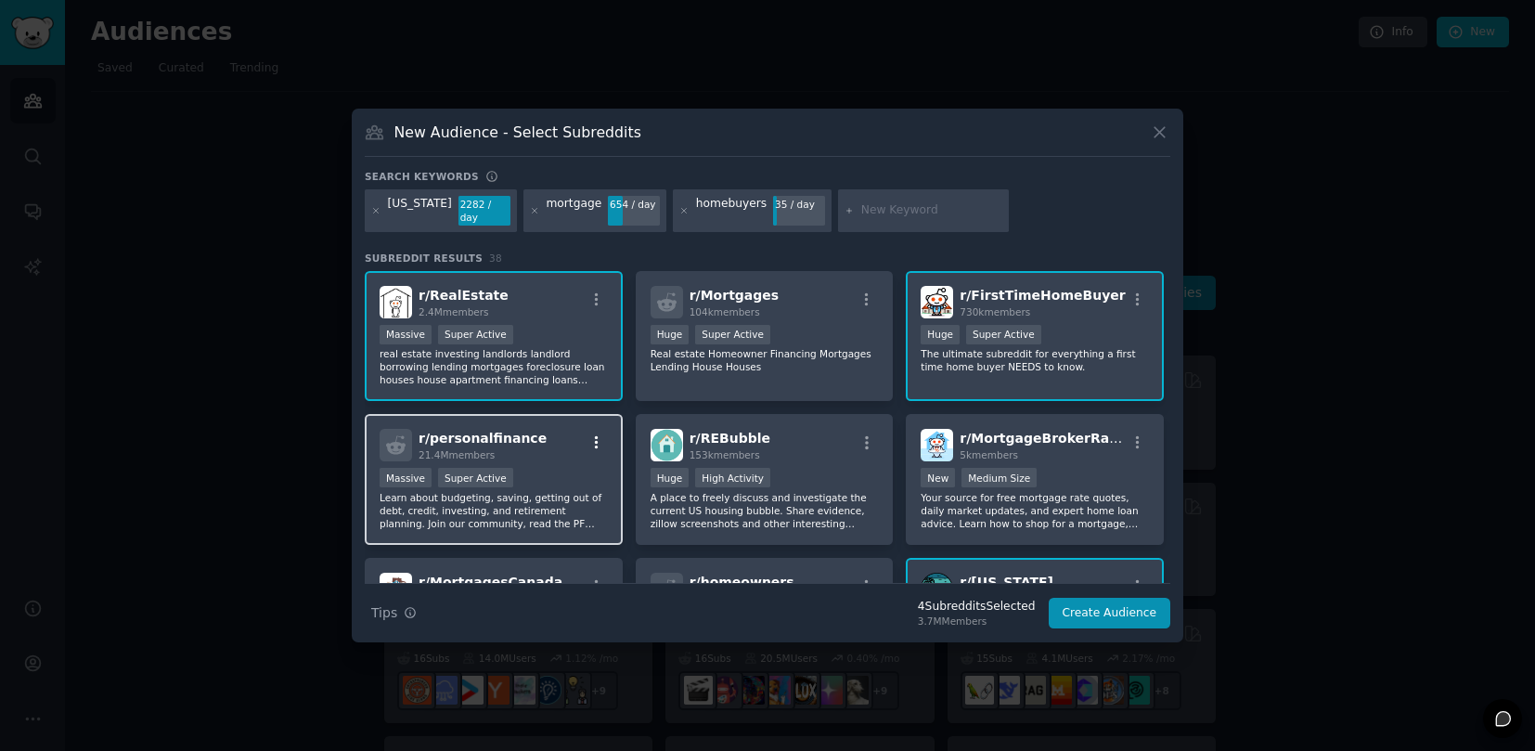
click at [597, 438] on icon "button" at bounding box center [596, 442] width 17 height 17
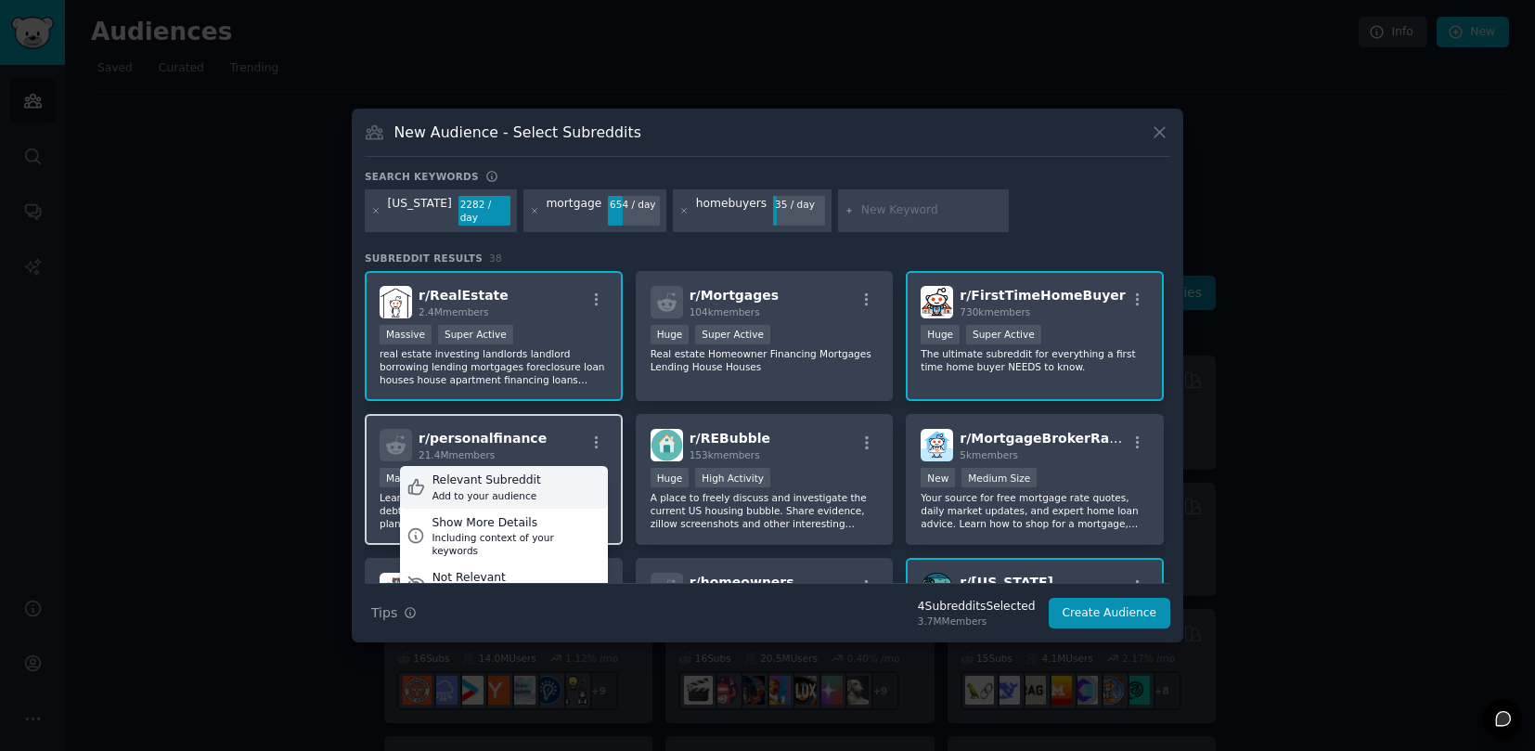
click at [578, 477] on div "Relevant Subreddit Add to your audience" at bounding box center [504, 487] width 208 height 43
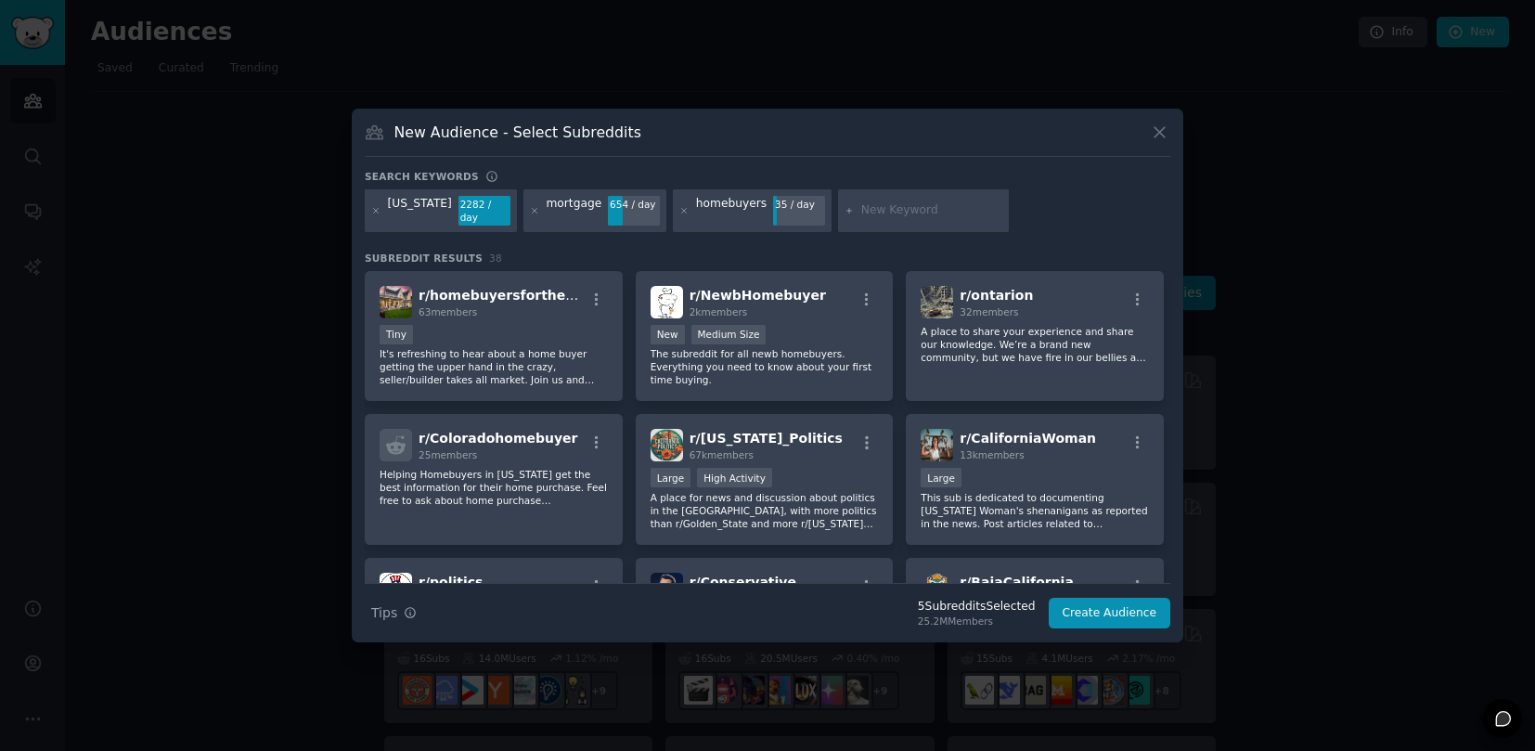
scroll to position [602, 0]
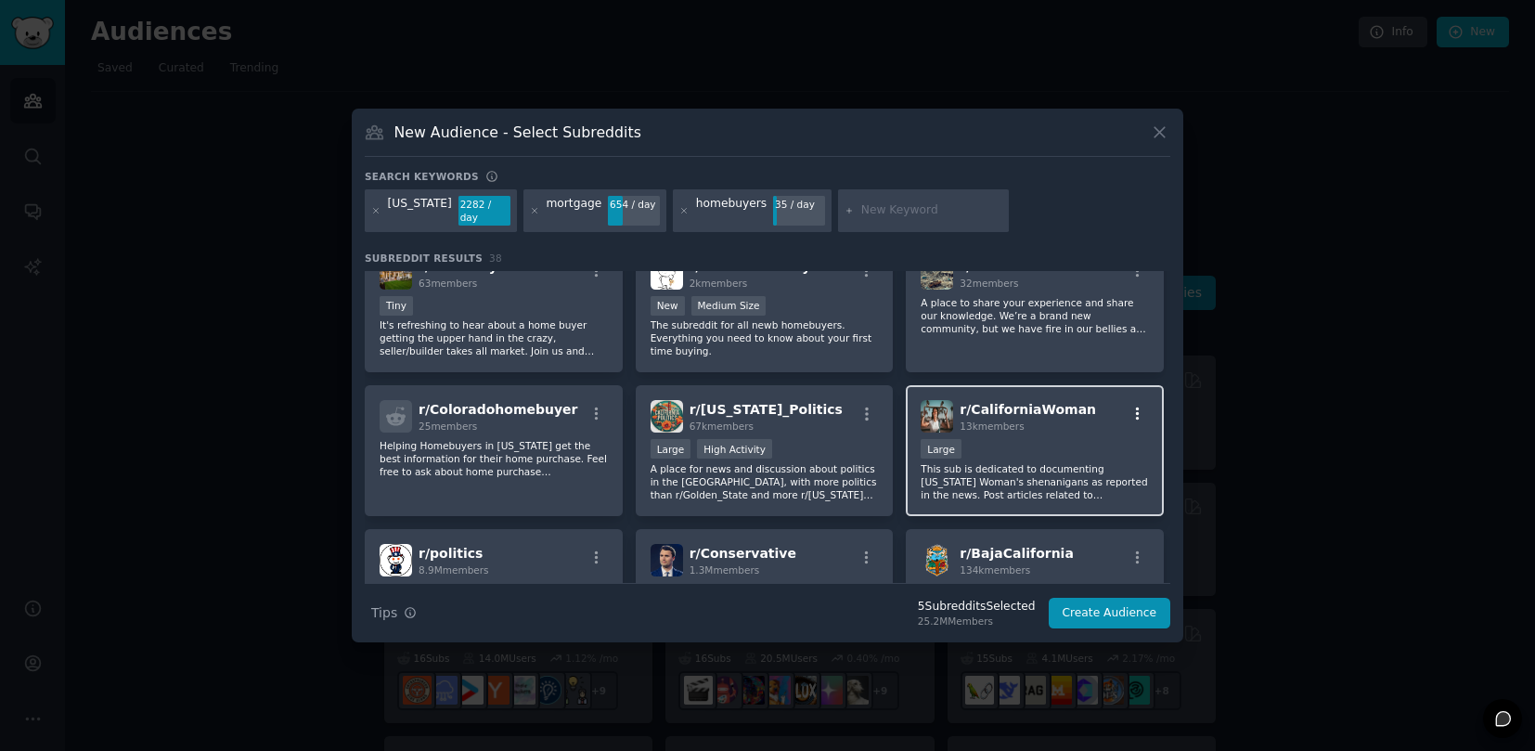
click at [1136, 413] on icon "button" at bounding box center [1138, 413] width 4 height 13
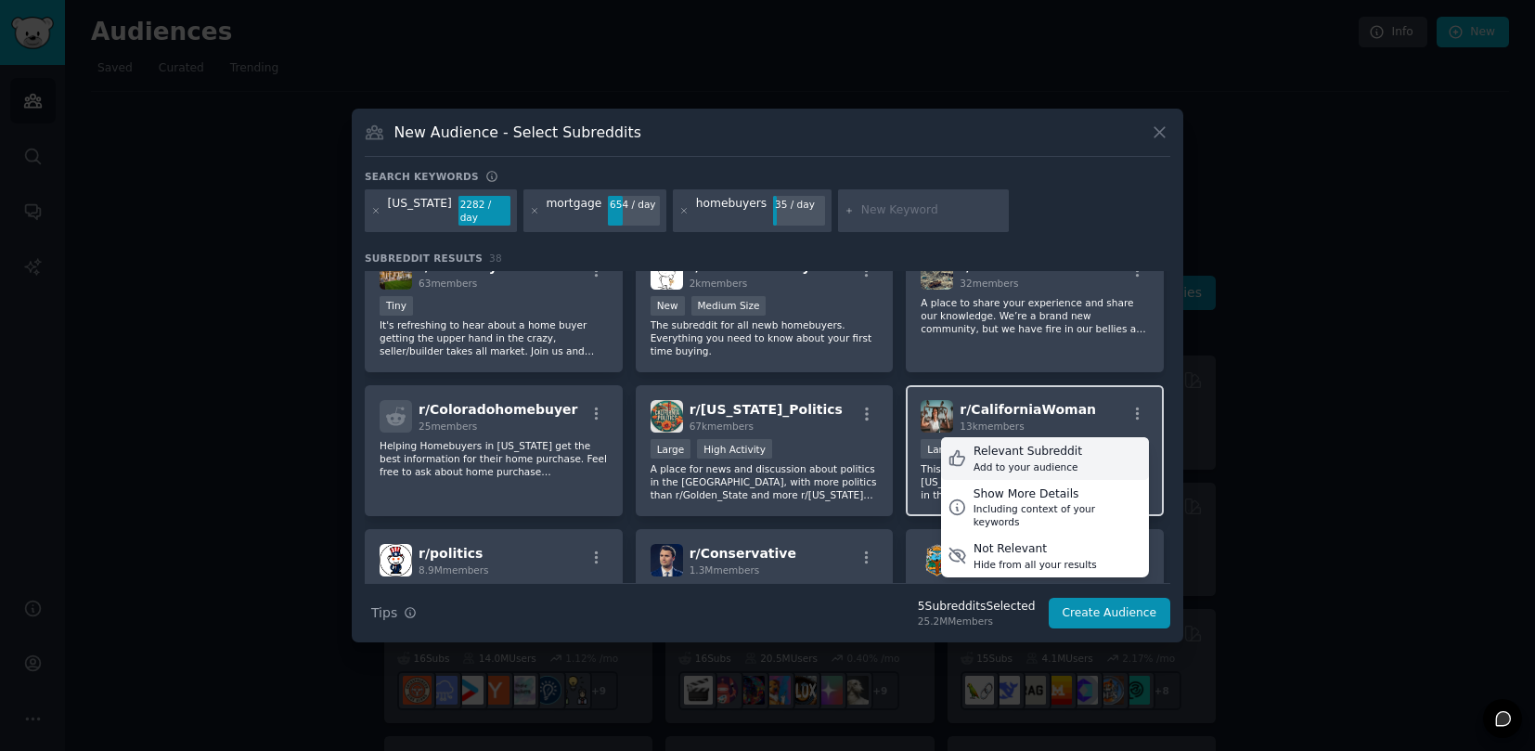
click at [1128, 440] on div "Relevant Subreddit Add to your audience" at bounding box center [1045, 458] width 208 height 43
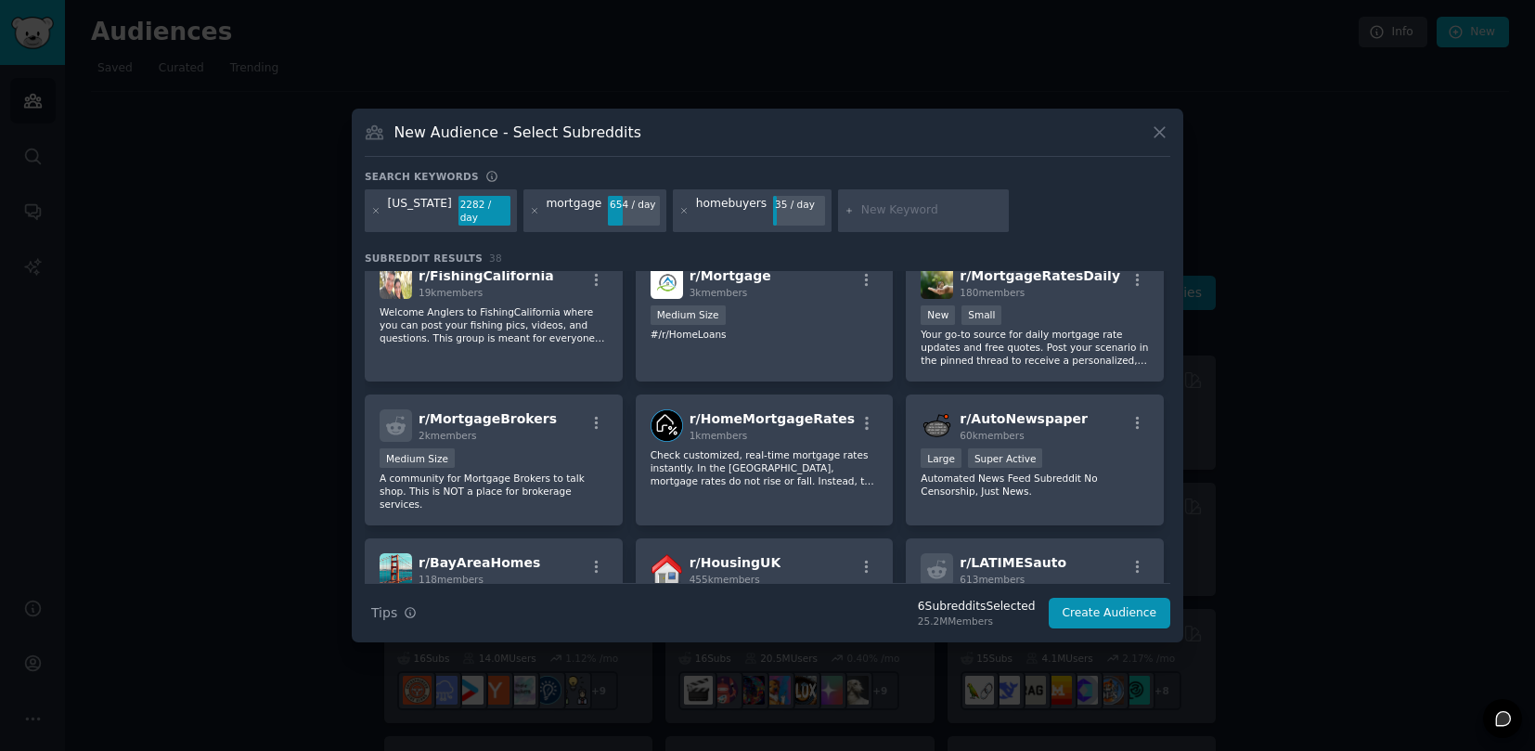
scroll to position [1170, 0]
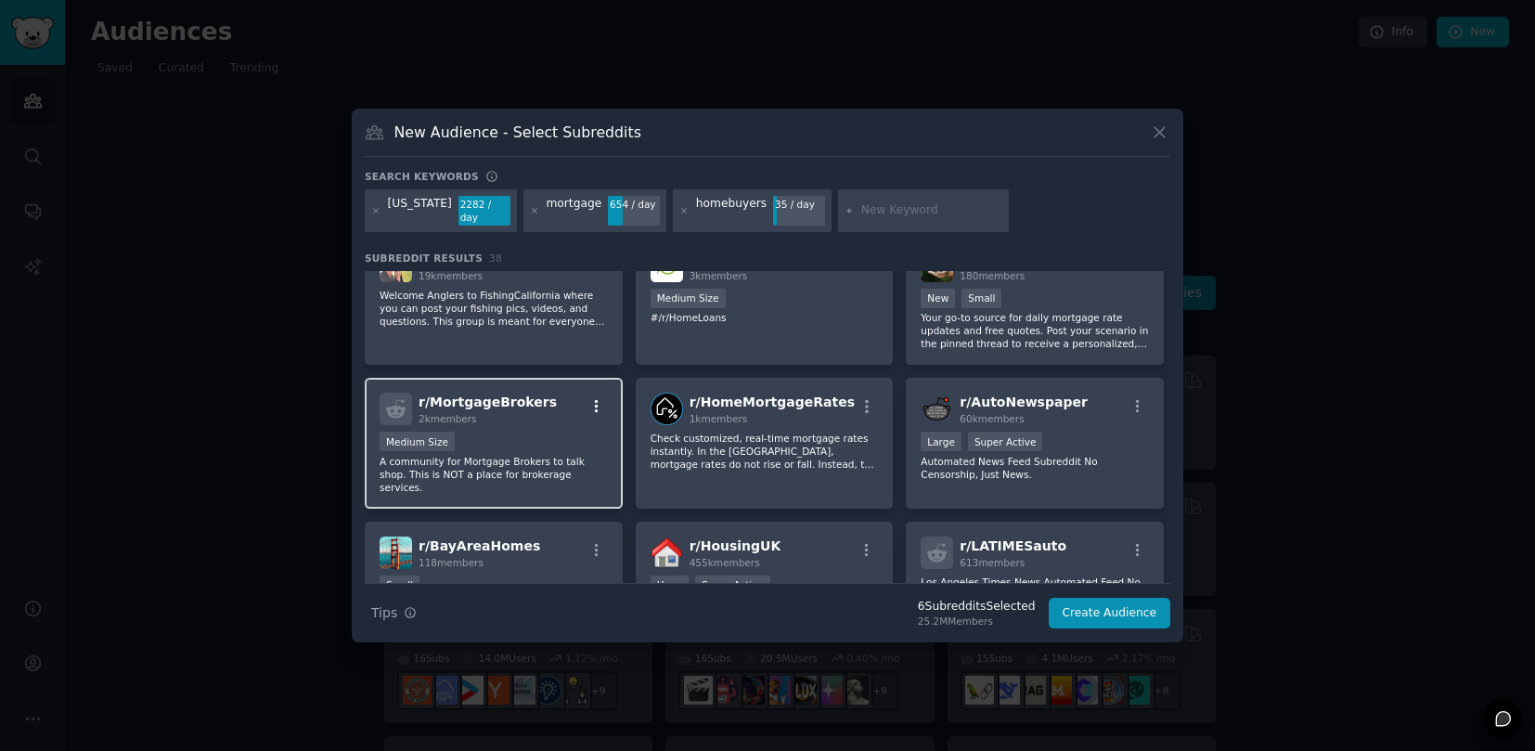
click at [597, 398] on icon "button" at bounding box center [596, 406] width 17 height 17
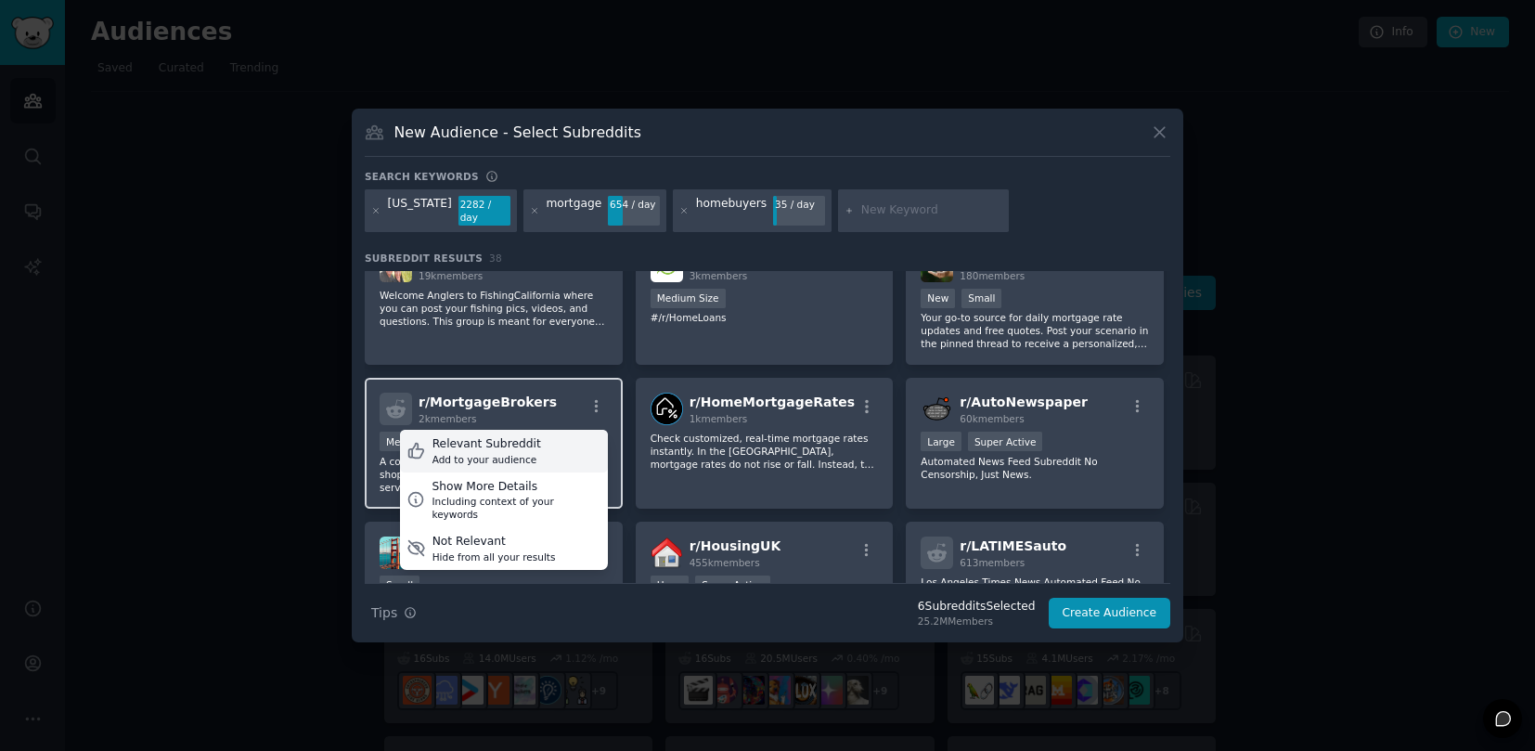
click at [585, 433] on div "Relevant Subreddit Add to your audience" at bounding box center [504, 451] width 208 height 43
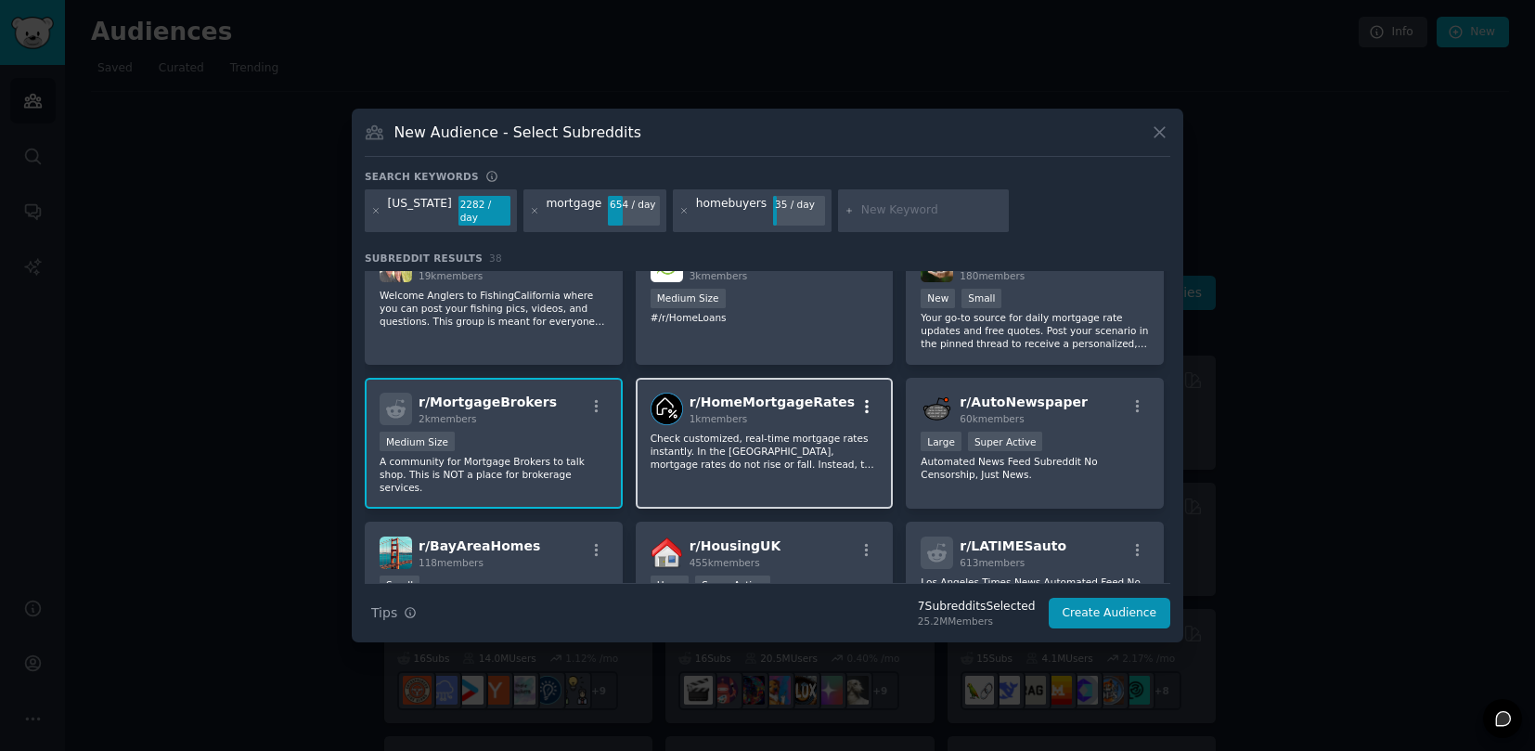
click at [865, 400] on icon "button" at bounding box center [867, 406] width 4 height 13
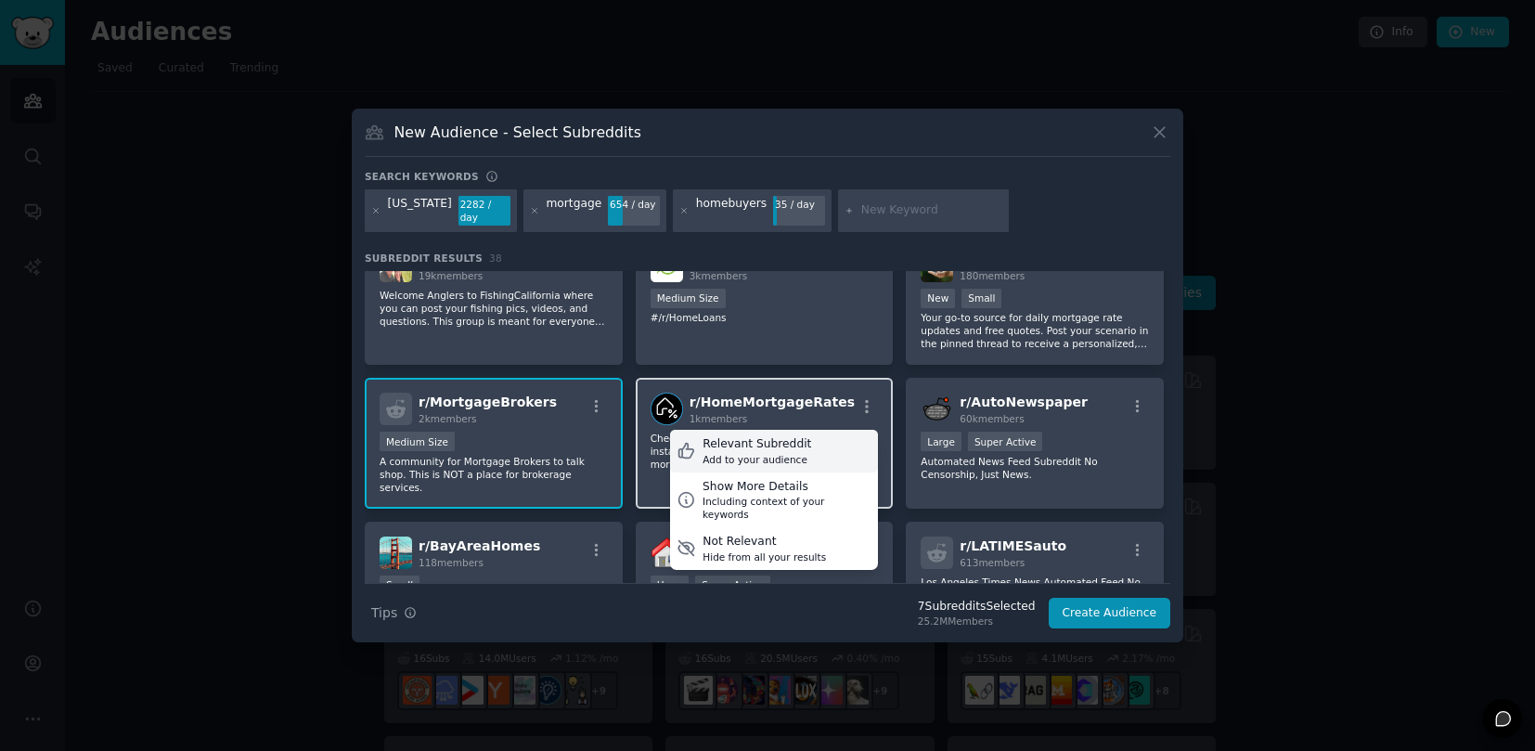
click at [852, 433] on div "Relevant Subreddit Add to your audience" at bounding box center [774, 451] width 208 height 43
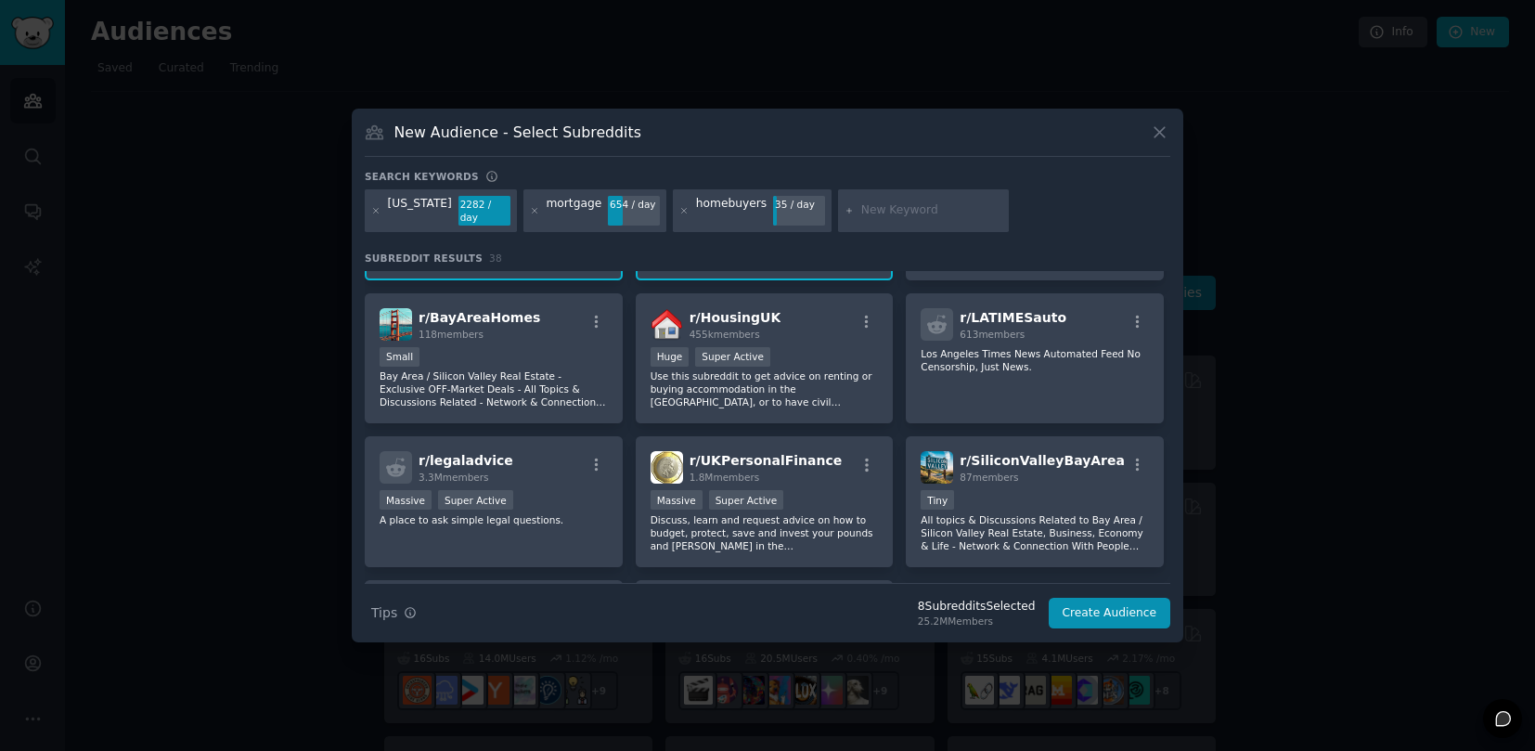
scroll to position [1399, 0]
click at [1131, 456] on icon "button" at bounding box center [1137, 464] width 17 height 17
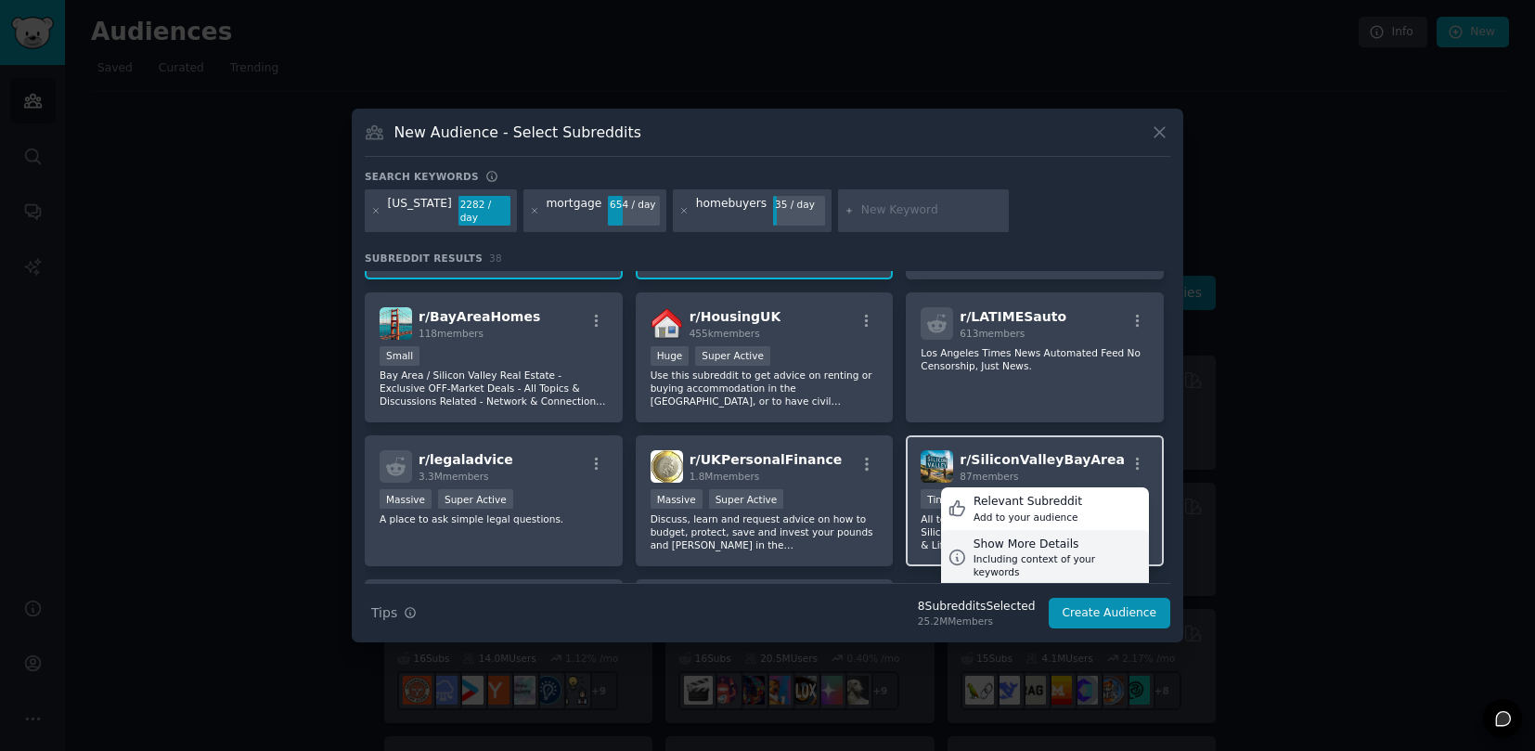
drag, startPoint x: 1111, startPoint y: 477, endPoint x: 1111, endPoint y: 517, distance: 39.9
click at [1111, 487] on div "Relevant Subreddit Add to your audience" at bounding box center [1045, 508] width 208 height 43
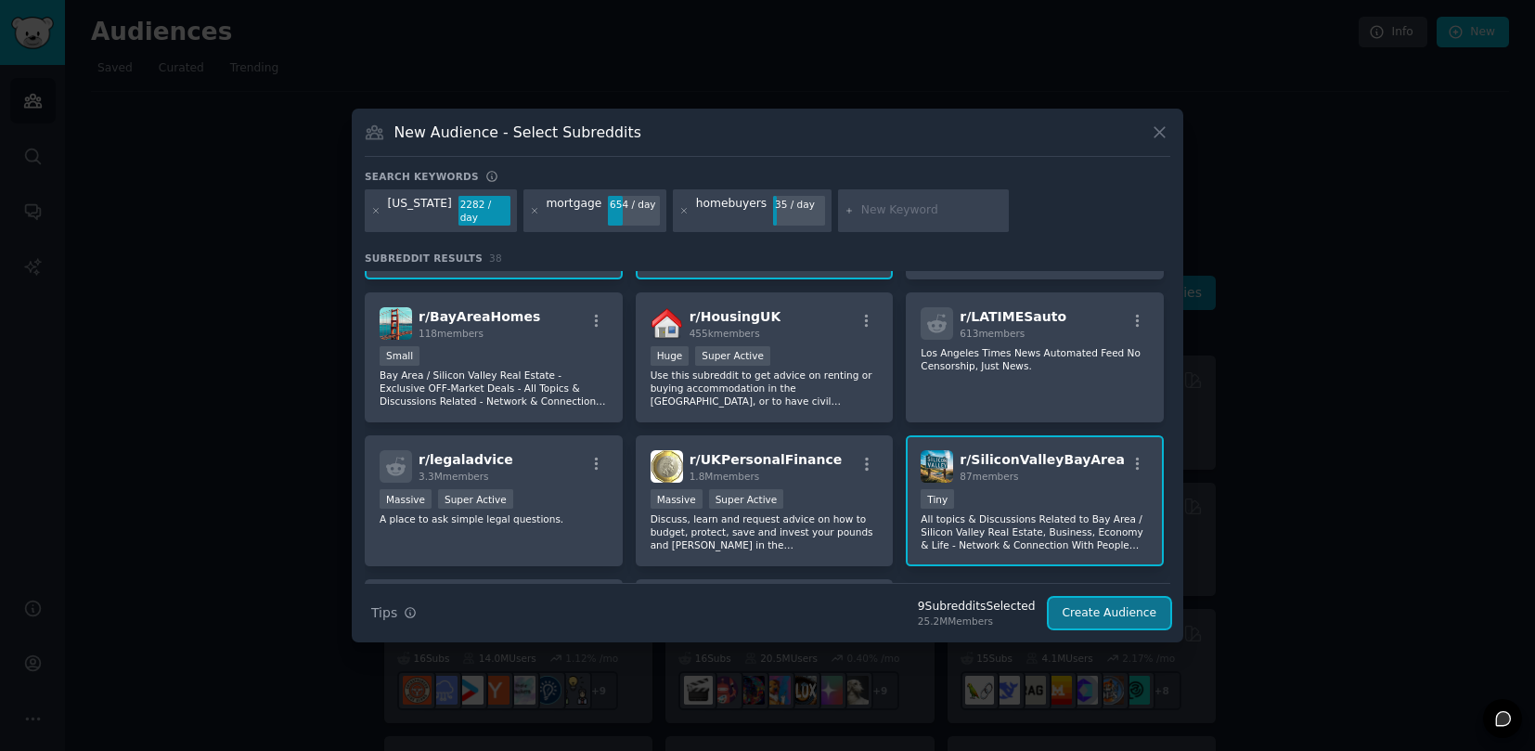
click at [1115, 602] on button "Create Audience" at bounding box center [1109, 613] width 122 height 32
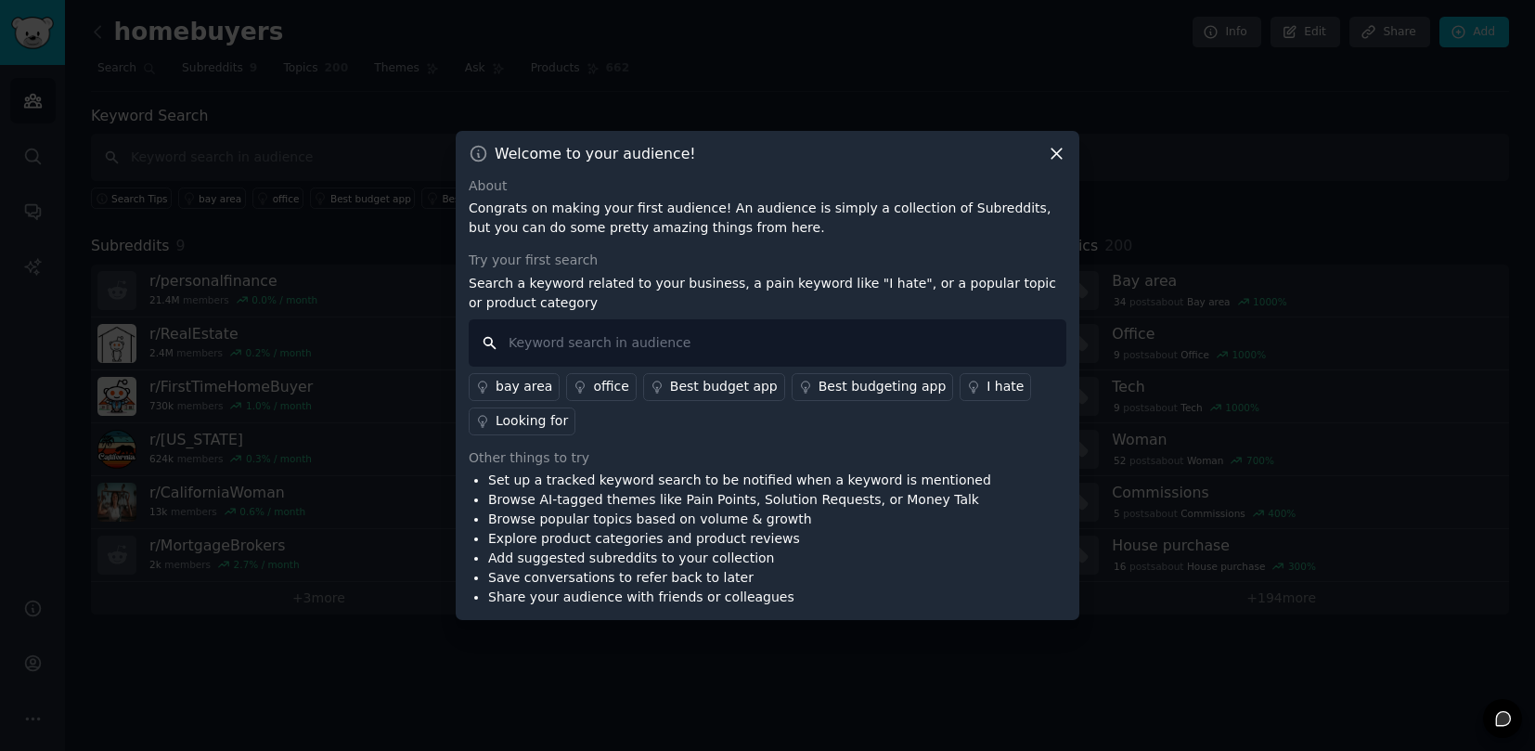
click at [654, 340] on input "text" at bounding box center [767, 342] width 597 height 47
type input "m"
type input "I"
type input "How to buy a house"
click at [482, 342] on input "How to buy a house" at bounding box center [767, 342] width 597 height 47
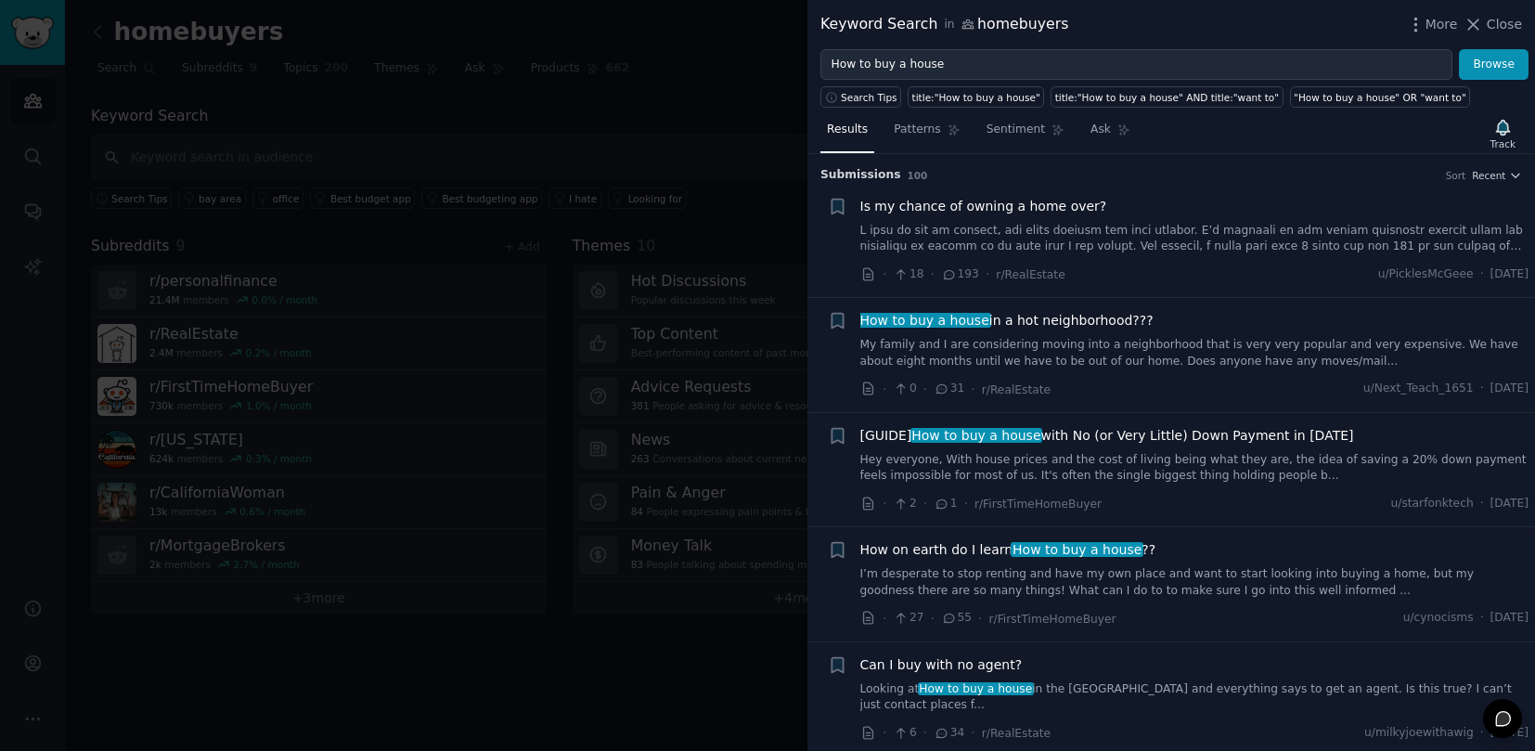
click at [1156, 440] on span "[GUIDE] How to buy a house with No (or Very Little) Down Payment in [DATE]" at bounding box center [1107, 435] width 494 height 19
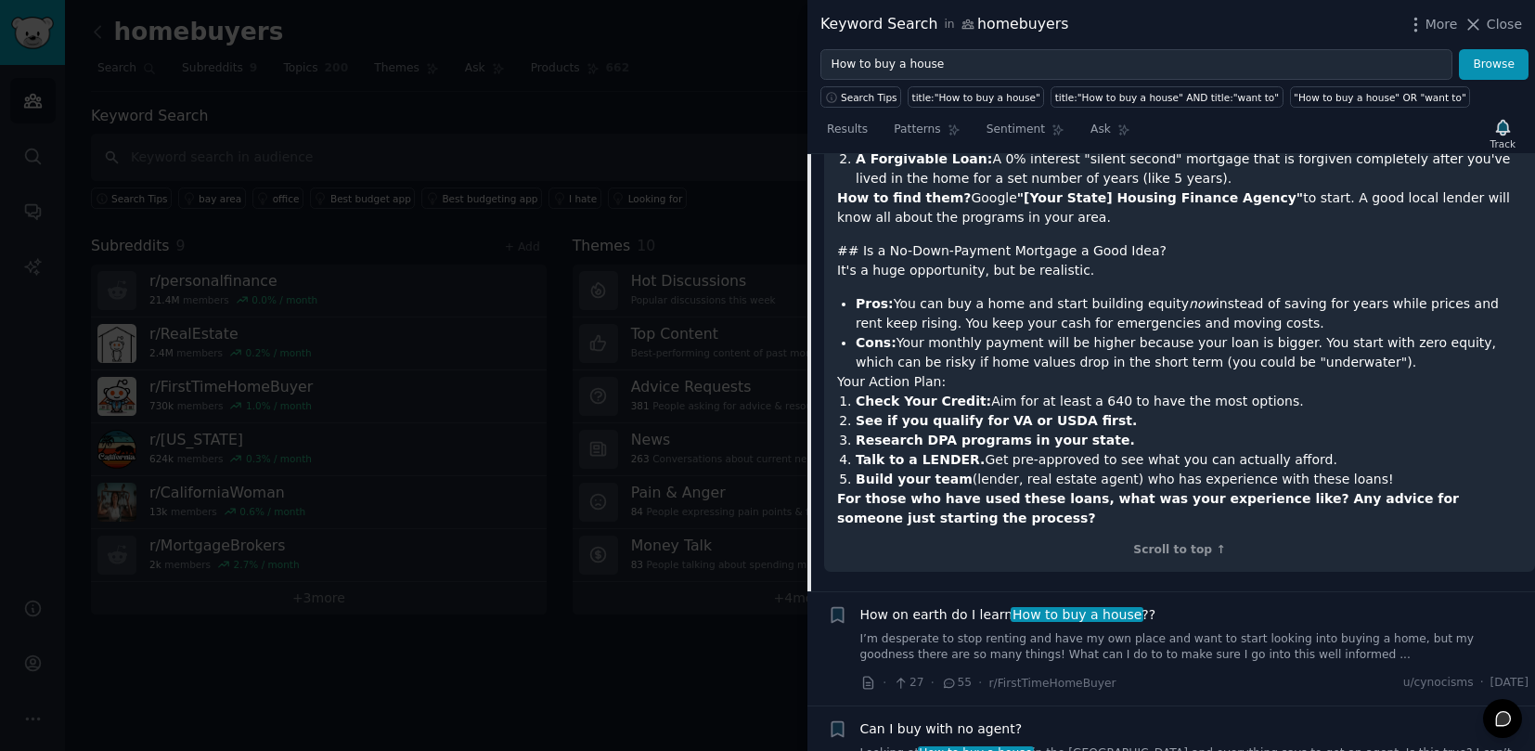
scroll to position [1650, 0]
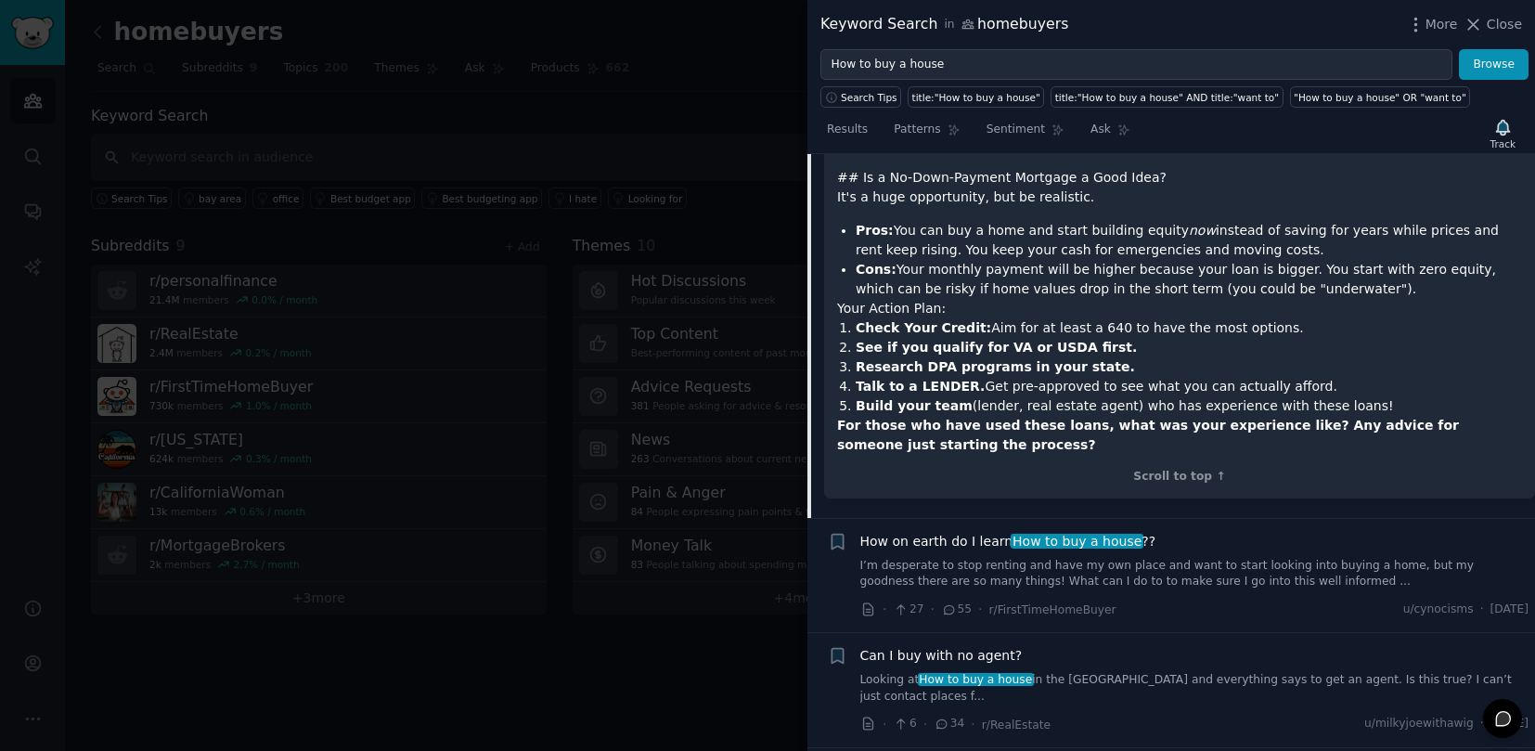
click at [982, 532] on span "How on earth do I learn How to buy a house ??" at bounding box center [1008, 541] width 296 height 19
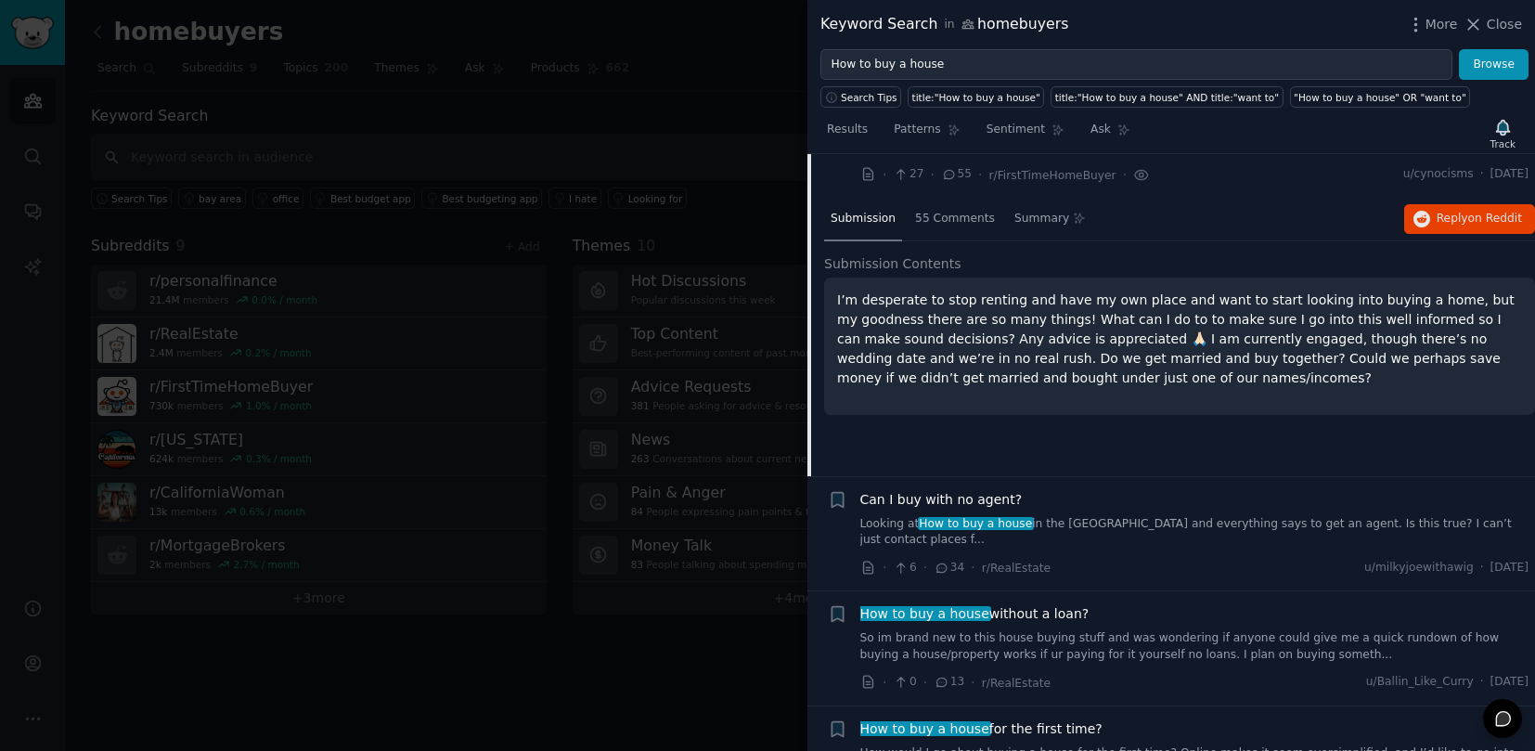
scroll to position [373, 0]
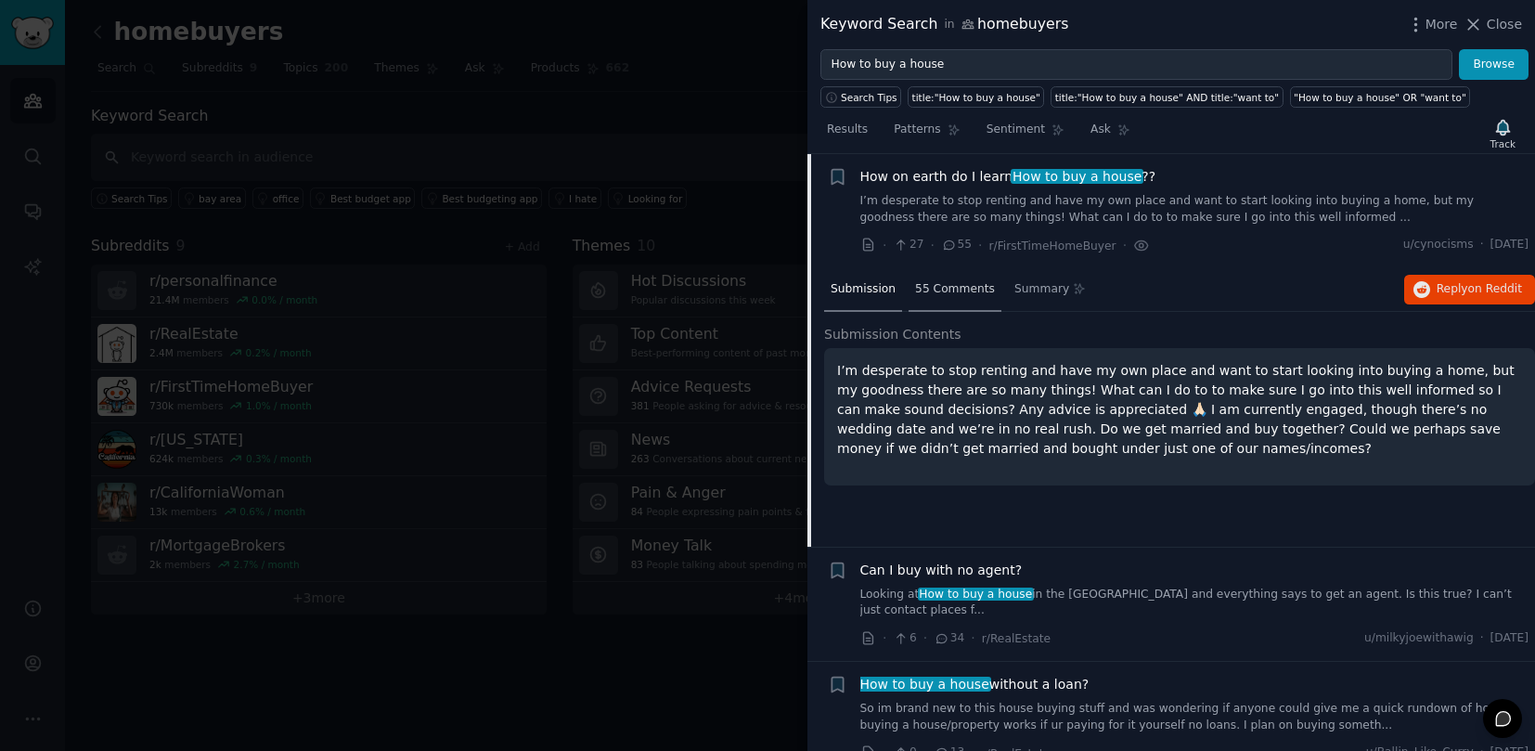
click at [948, 287] on span "55 Comments" at bounding box center [955, 289] width 80 height 17
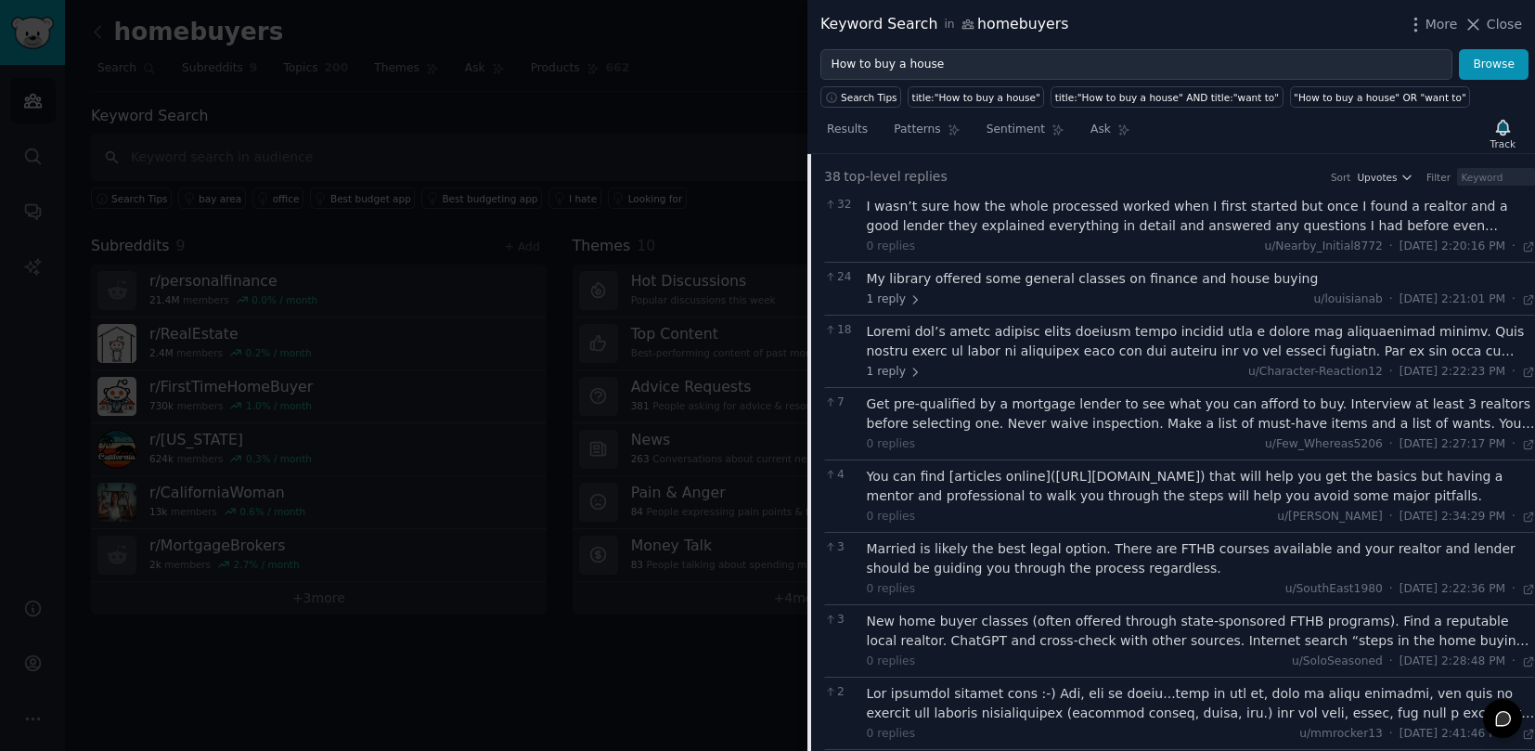
scroll to position [559, 0]
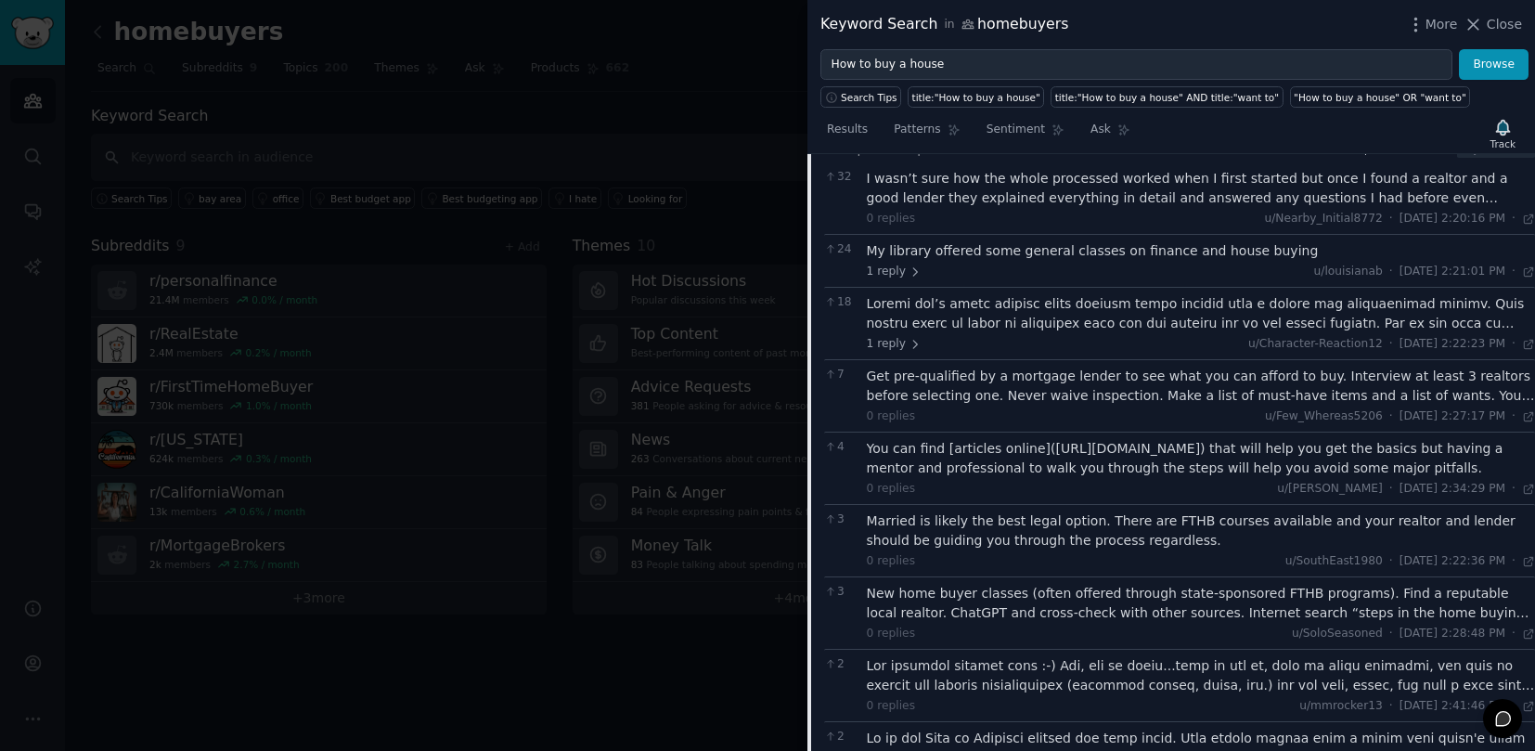
click at [1127, 382] on div "Get pre-qualified by a mortgage lender to see what you can afford to buy. Inter…" at bounding box center [1201, 385] width 669 height 39
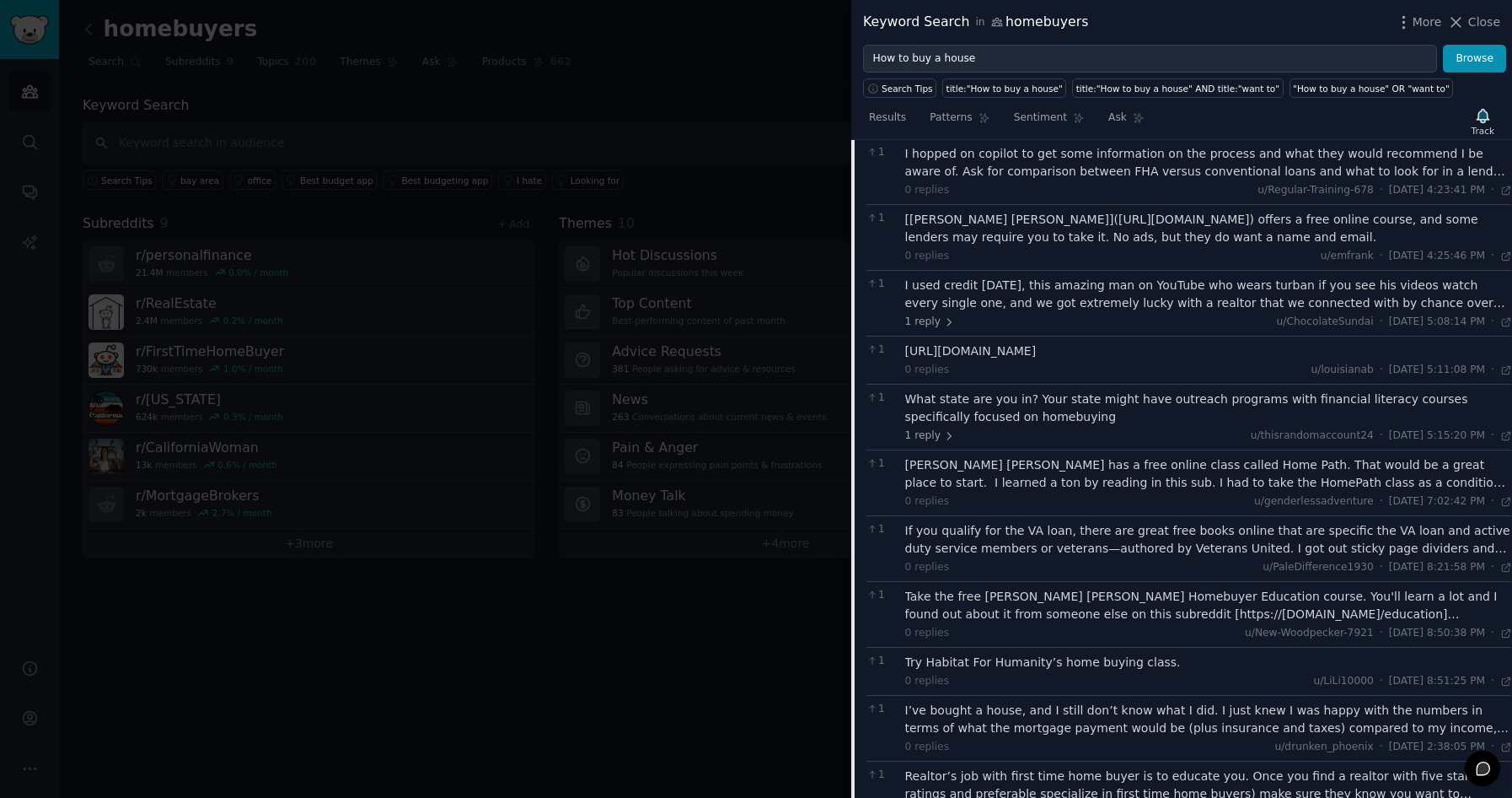
scroll to position [1941, 0]
click at [1227, 698] on div "I’ve bought a house, and I still don’t know what I did. I just knew I was happy…" at bounding box center [1209, 715] width 608 height 35
